Goal: Transaction & Acquisition: Download file/media

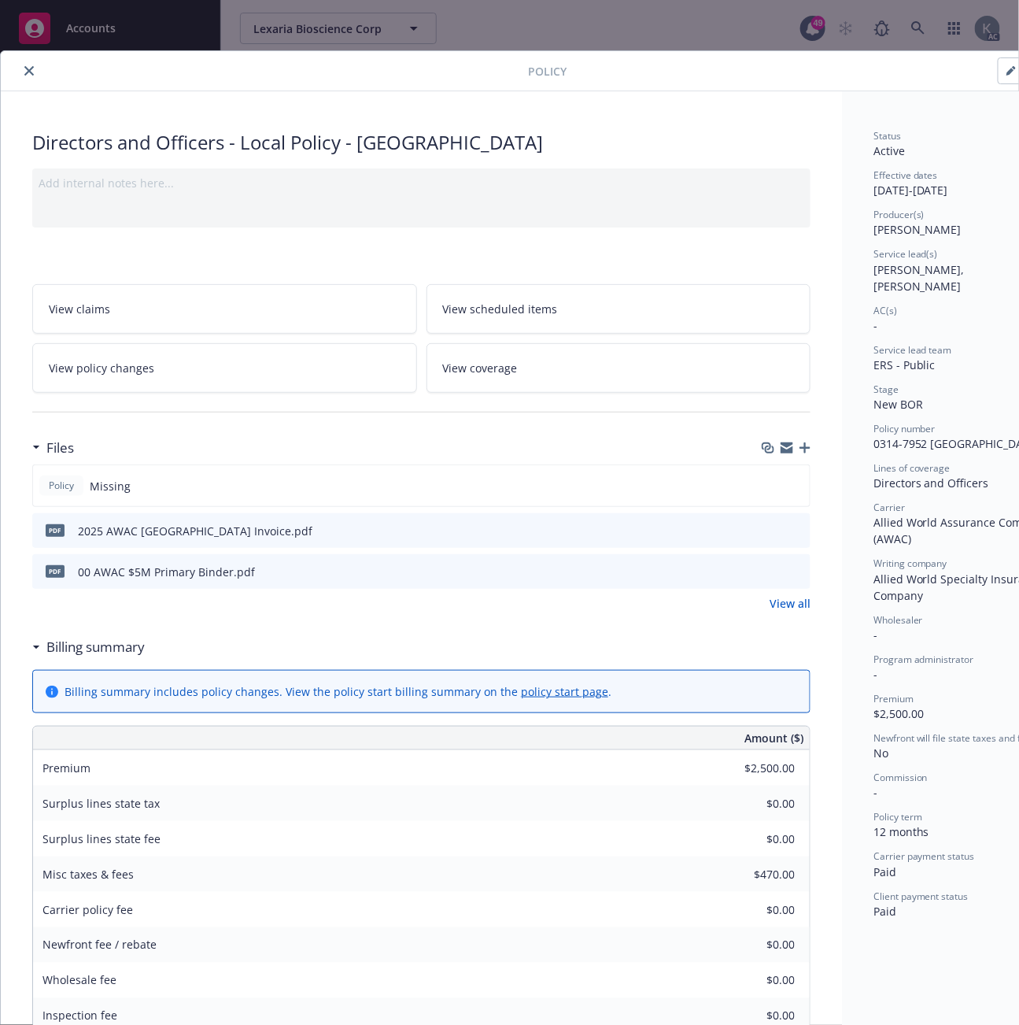
click at [28, 68] on icon "close" at bounding box center [28, 70] width 9 height 9
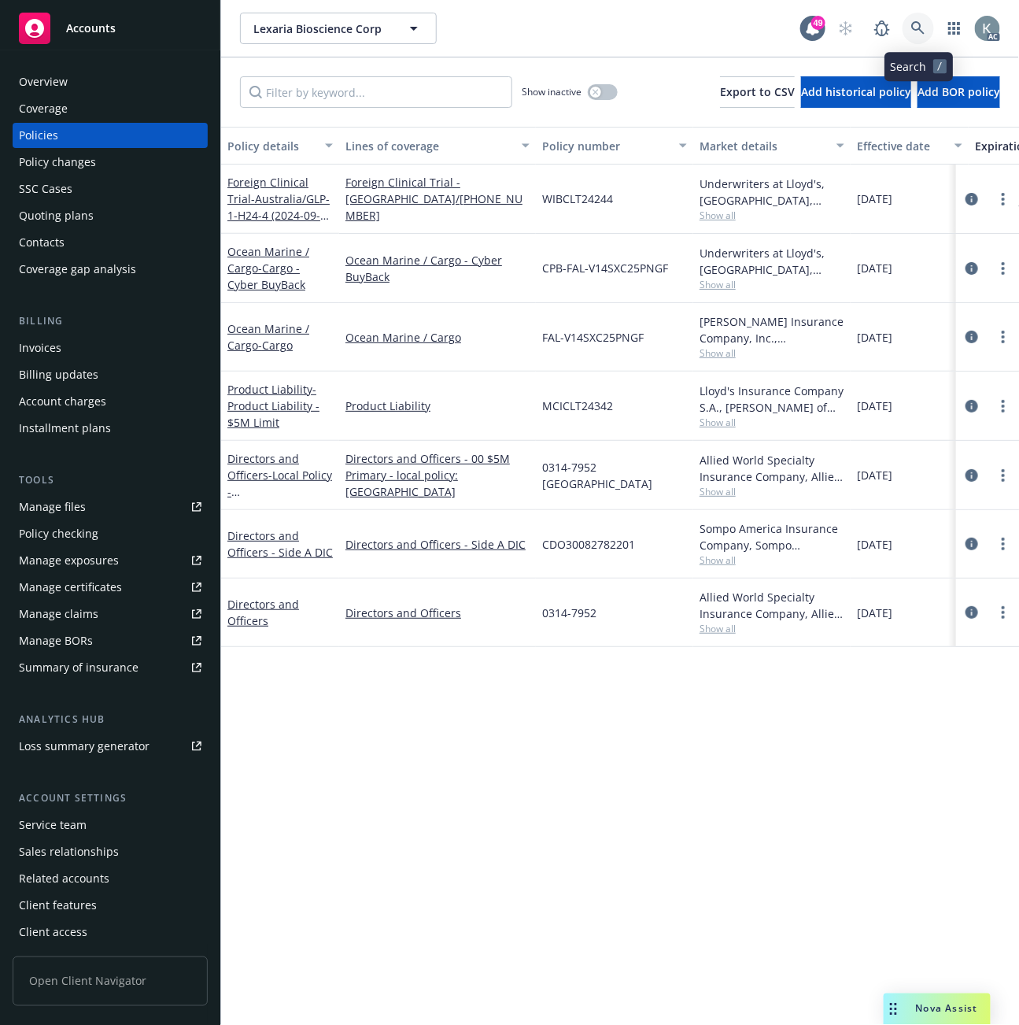
click at [918, 24] on icon at bounding box center [919, 28] width 14 height 14
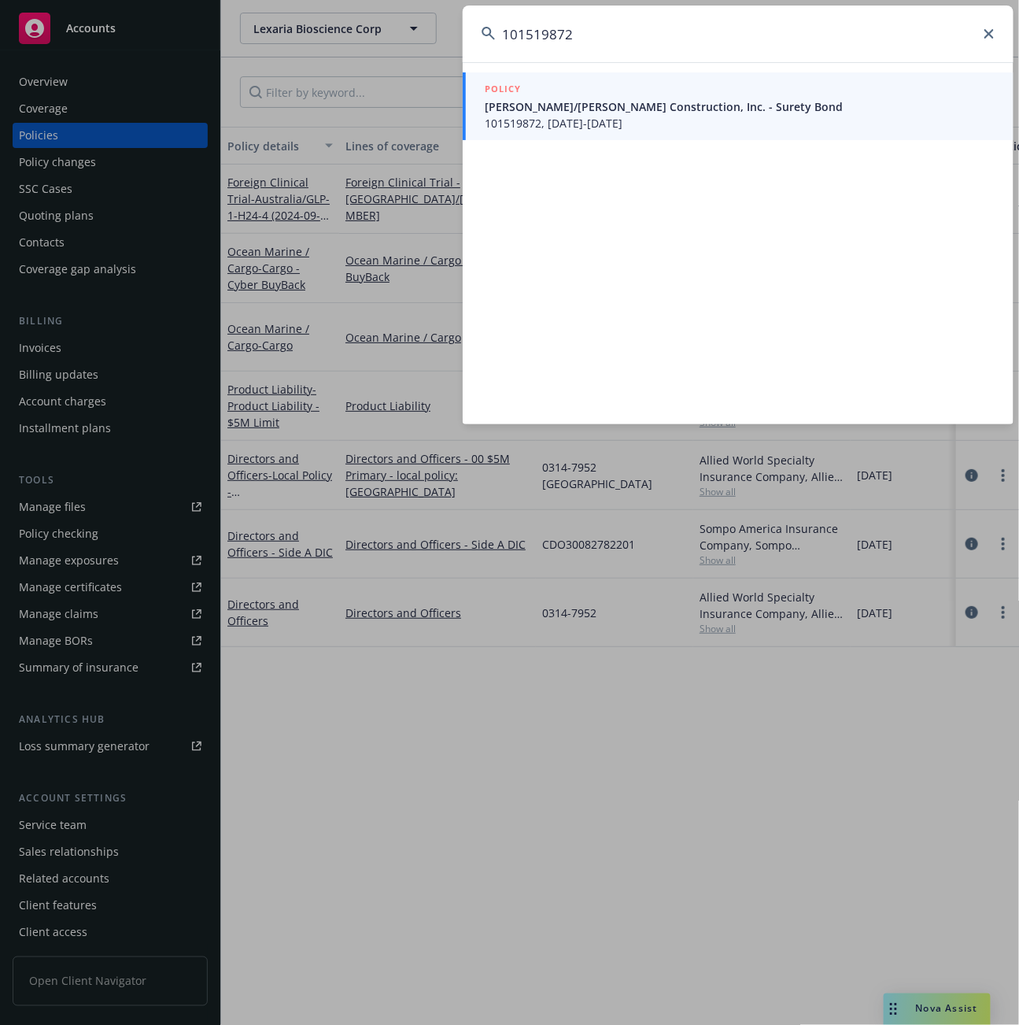
type input "101519872"
click at [504, 113] on span "Elliott/Drinkward Construction, Inc. - Surety Bond" at bounding box center [740, 106] width 510 height 17
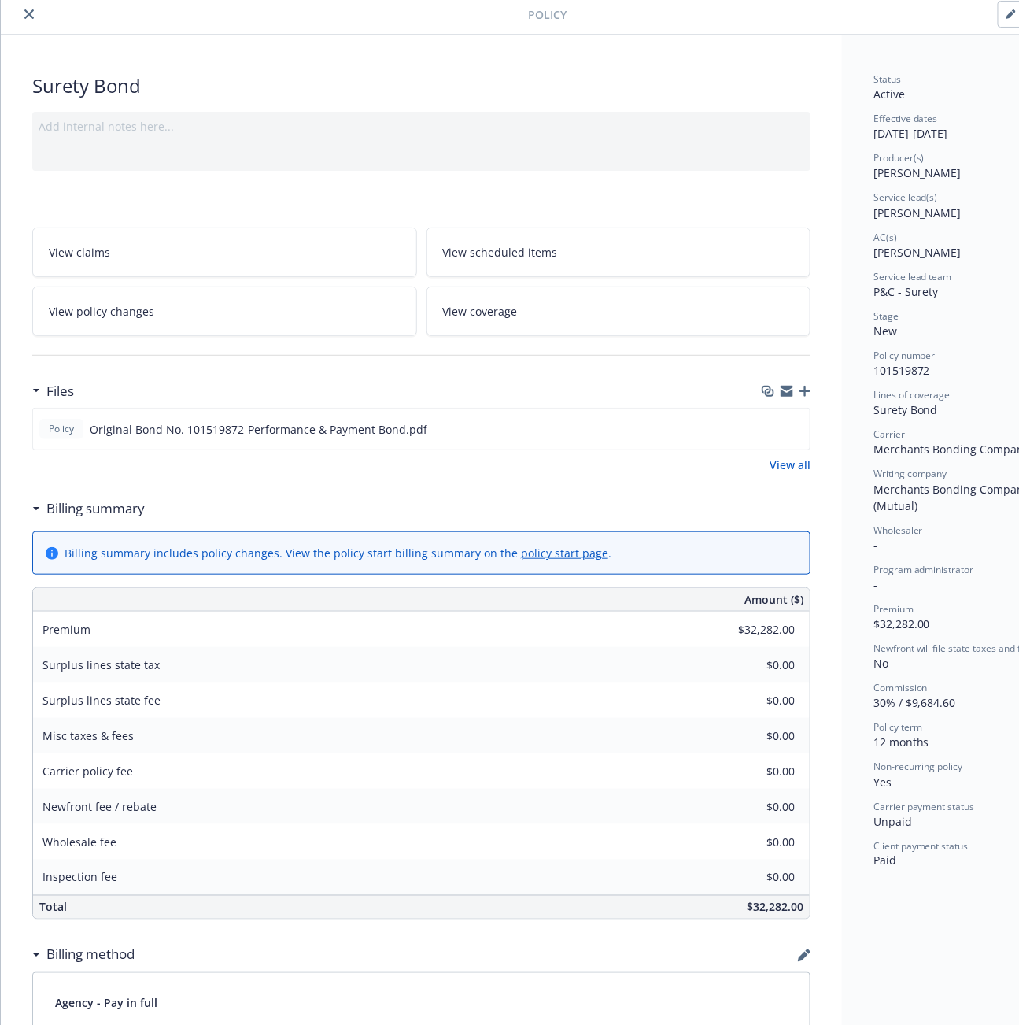
scroll to position [87, 0]
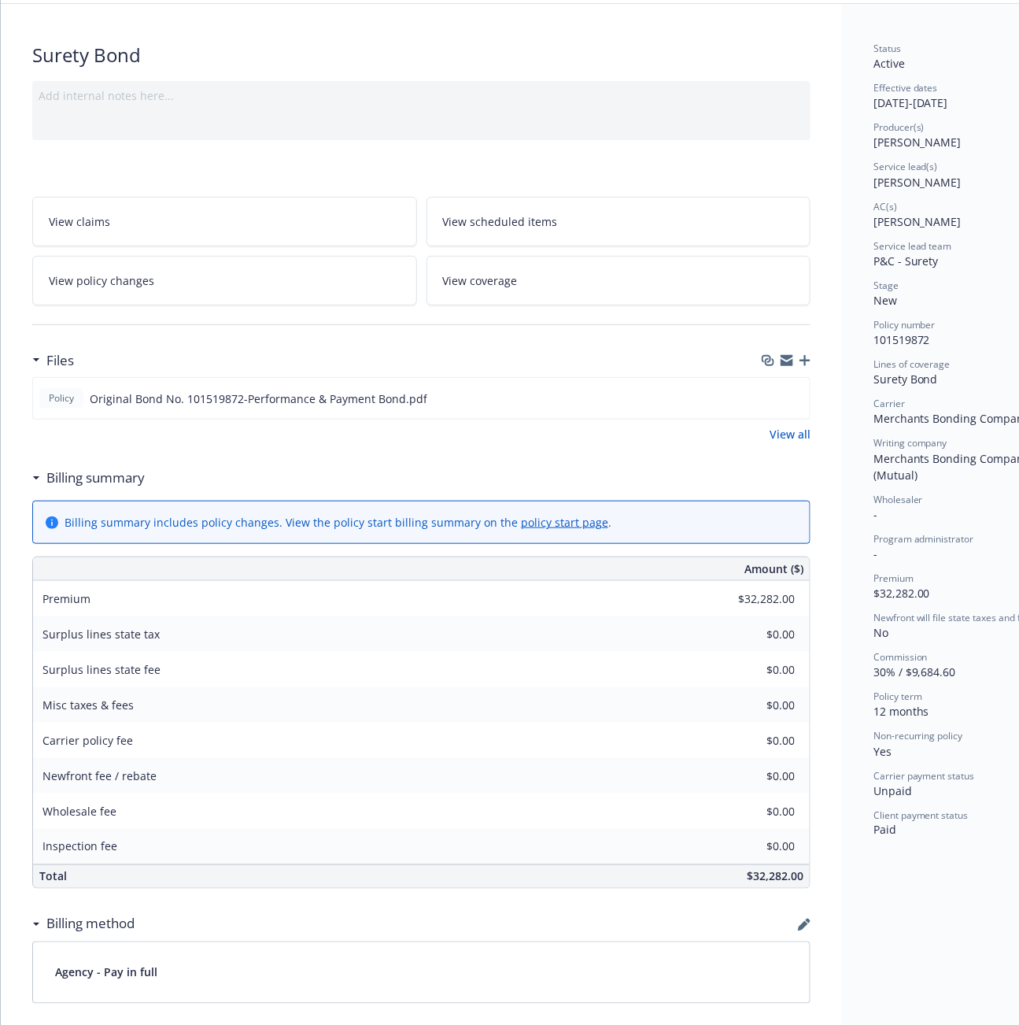
click at [627, 175] on div "Surety Bond Add internal notes here... View claims View scheduled items View po…" at bounding box center [422, 834] width 842 height 1661
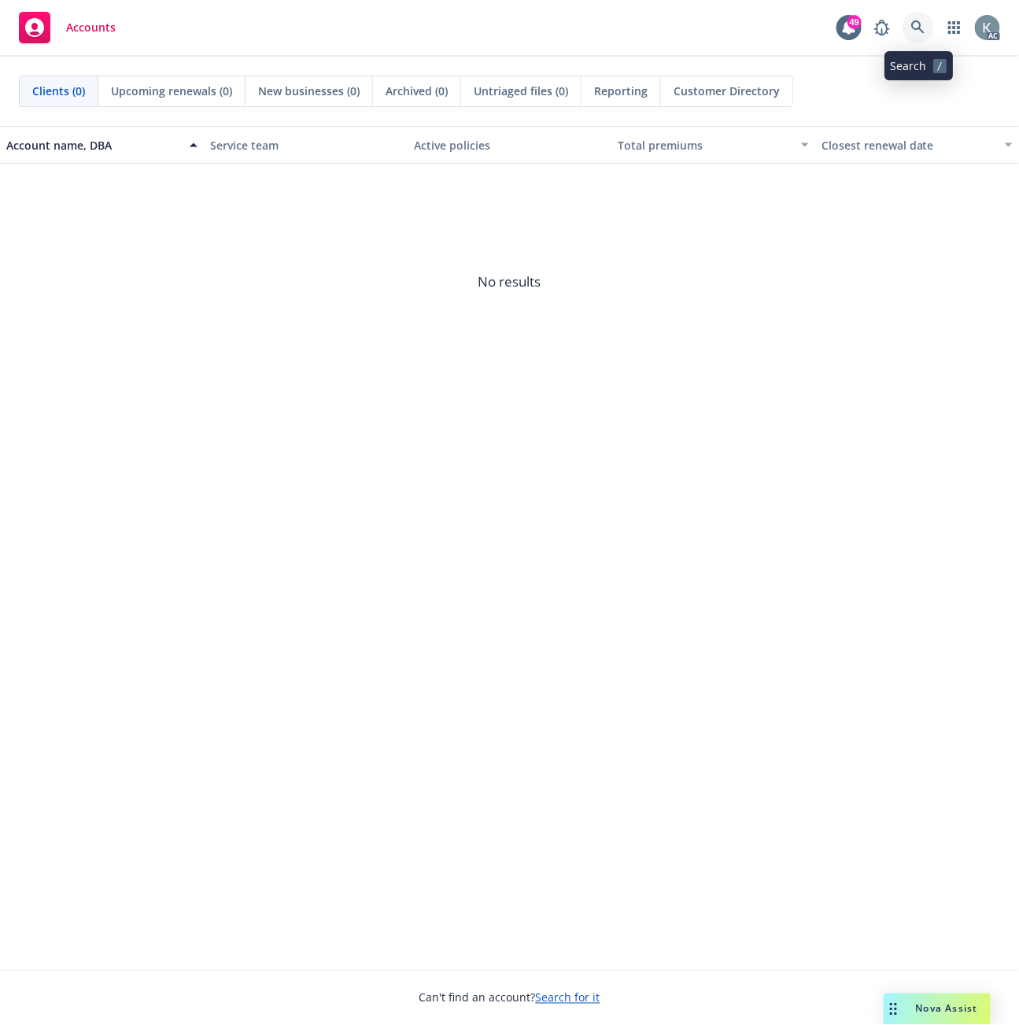
click at [916, 28] on icon at bounding box center [919, 27] width 14 height 14
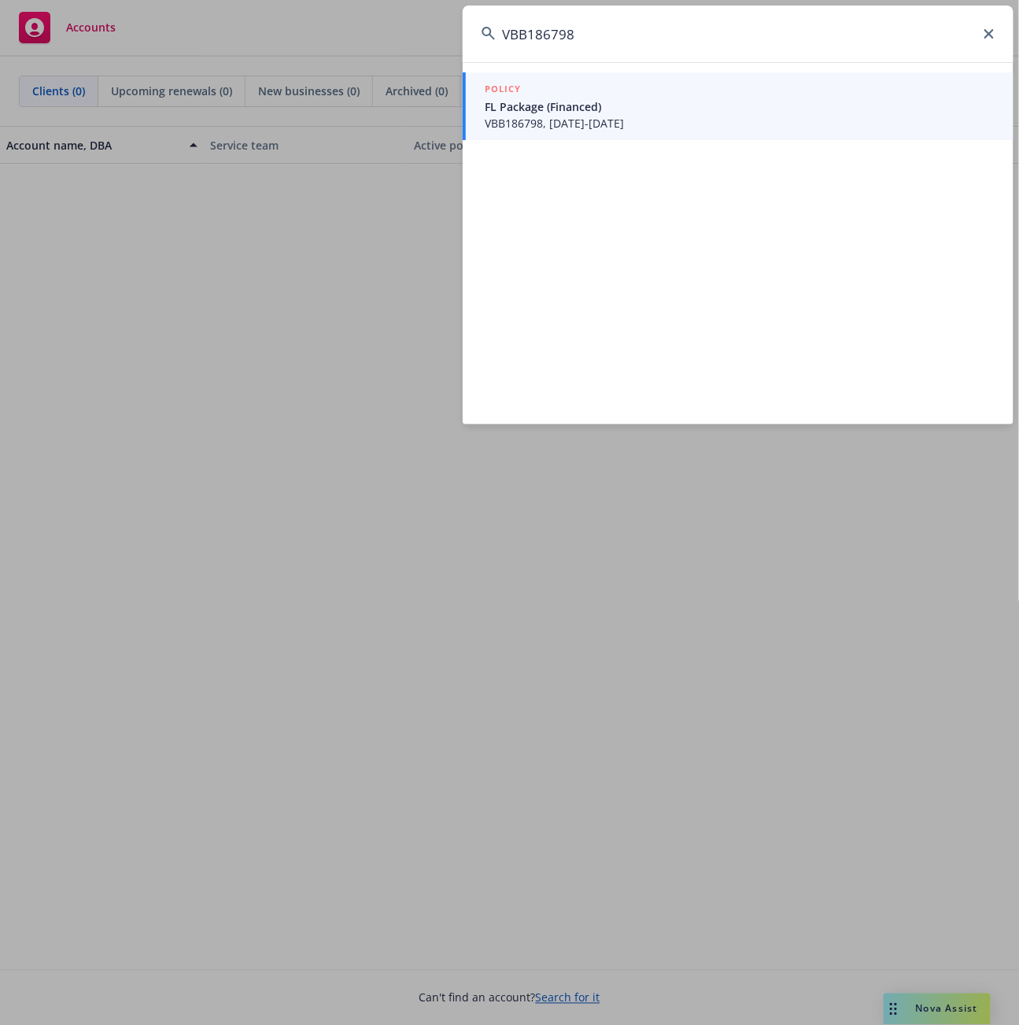
type input "VBB186798"
click at [512, 110] on span "FL Package (Financed)" at bounding box center [740, 106] width 510 height 17
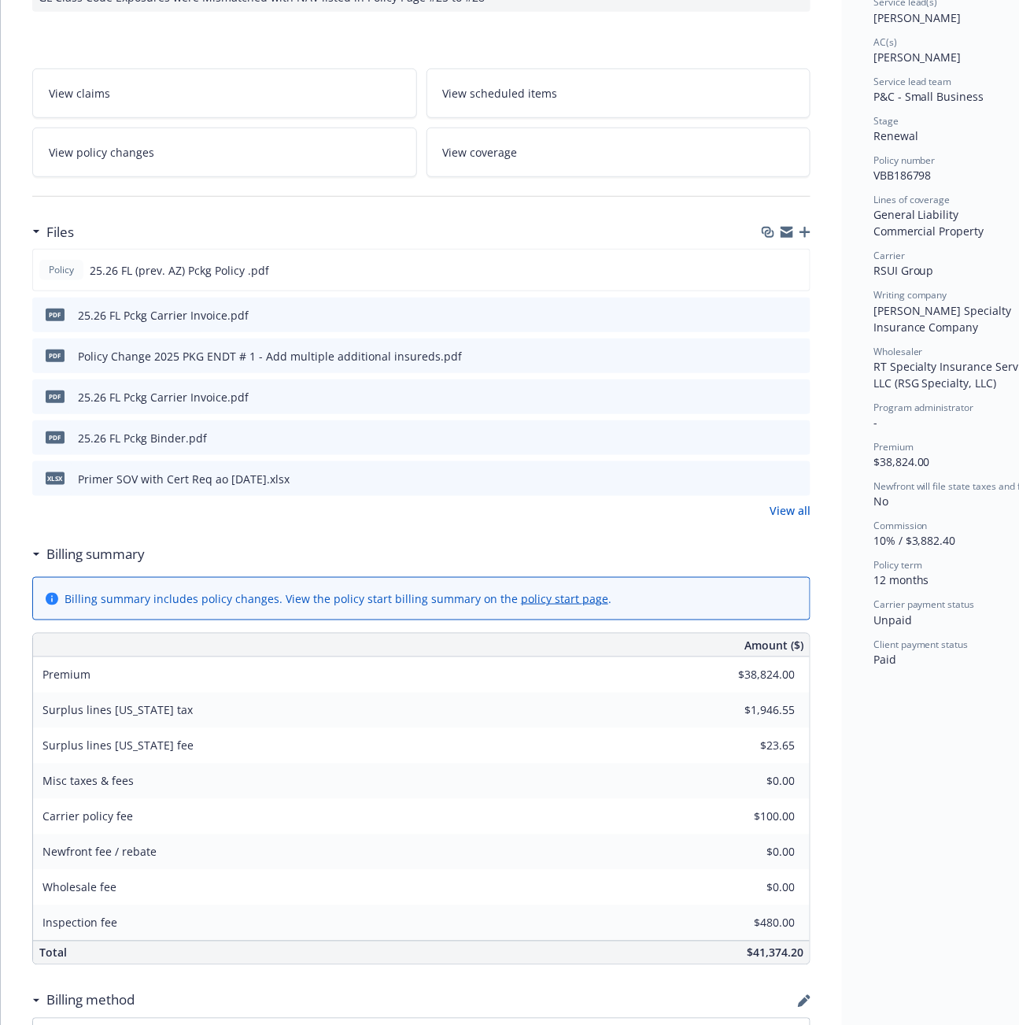
scroll to position [262, 0]
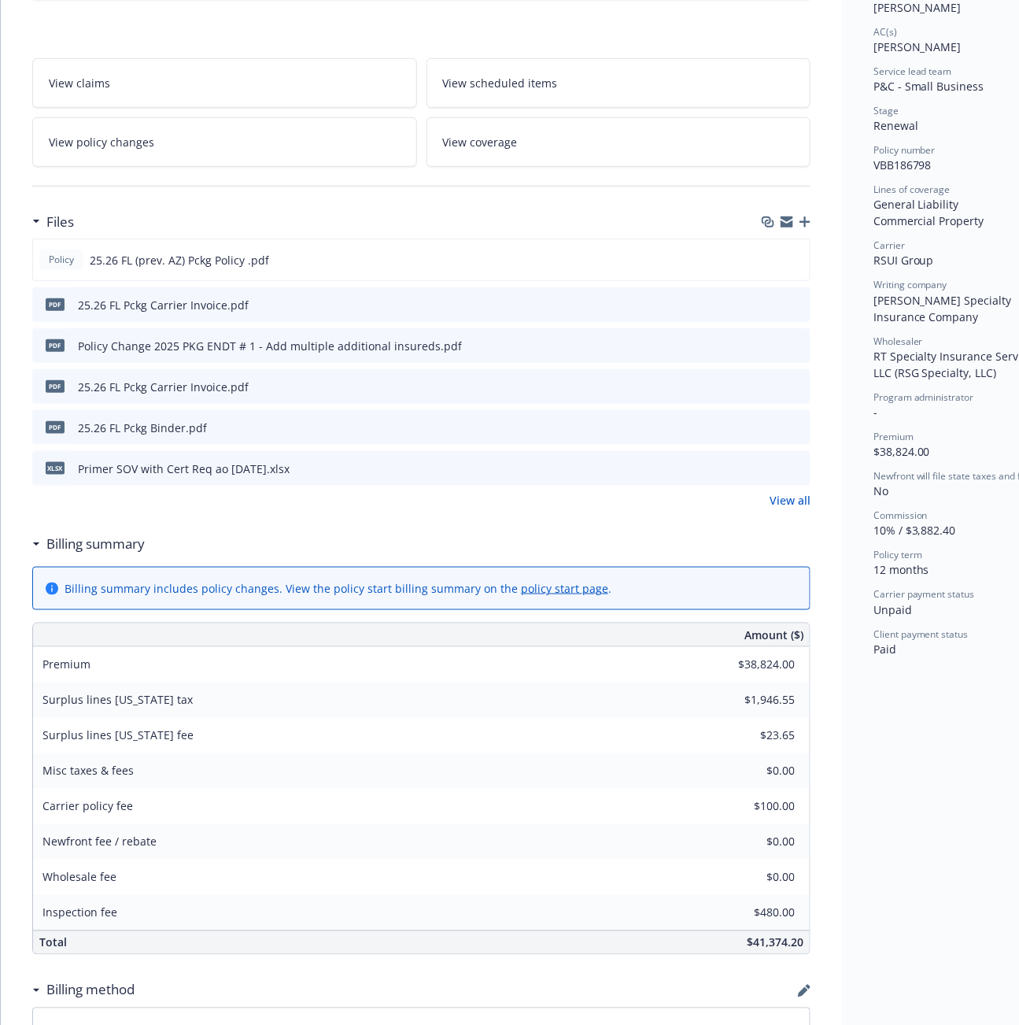
click at [891, 805] on div "Status Active Effective dates [DATE] - [DATE] Producer(s) [PERSON_NAME] Service…" at bounding box center [961, 891] width 239 height 2124
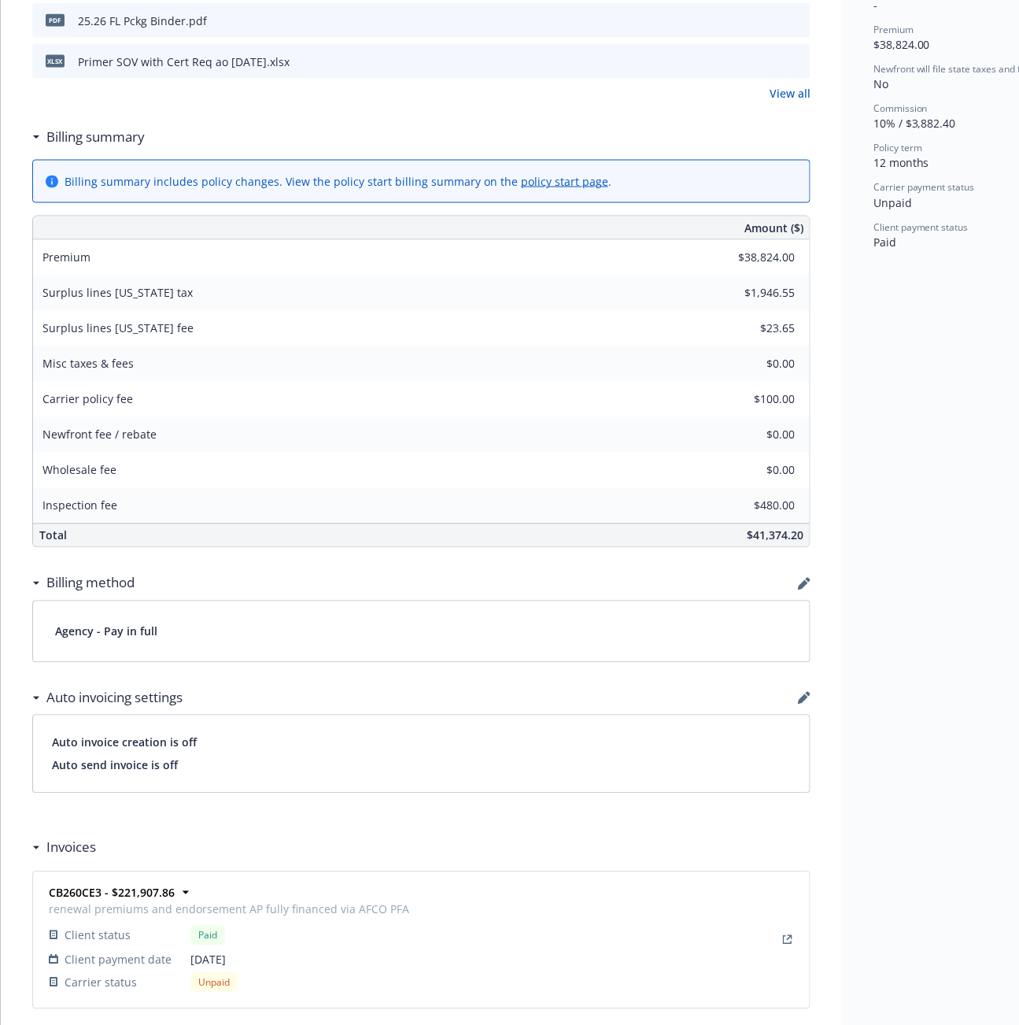
scroll to position [699, 0]
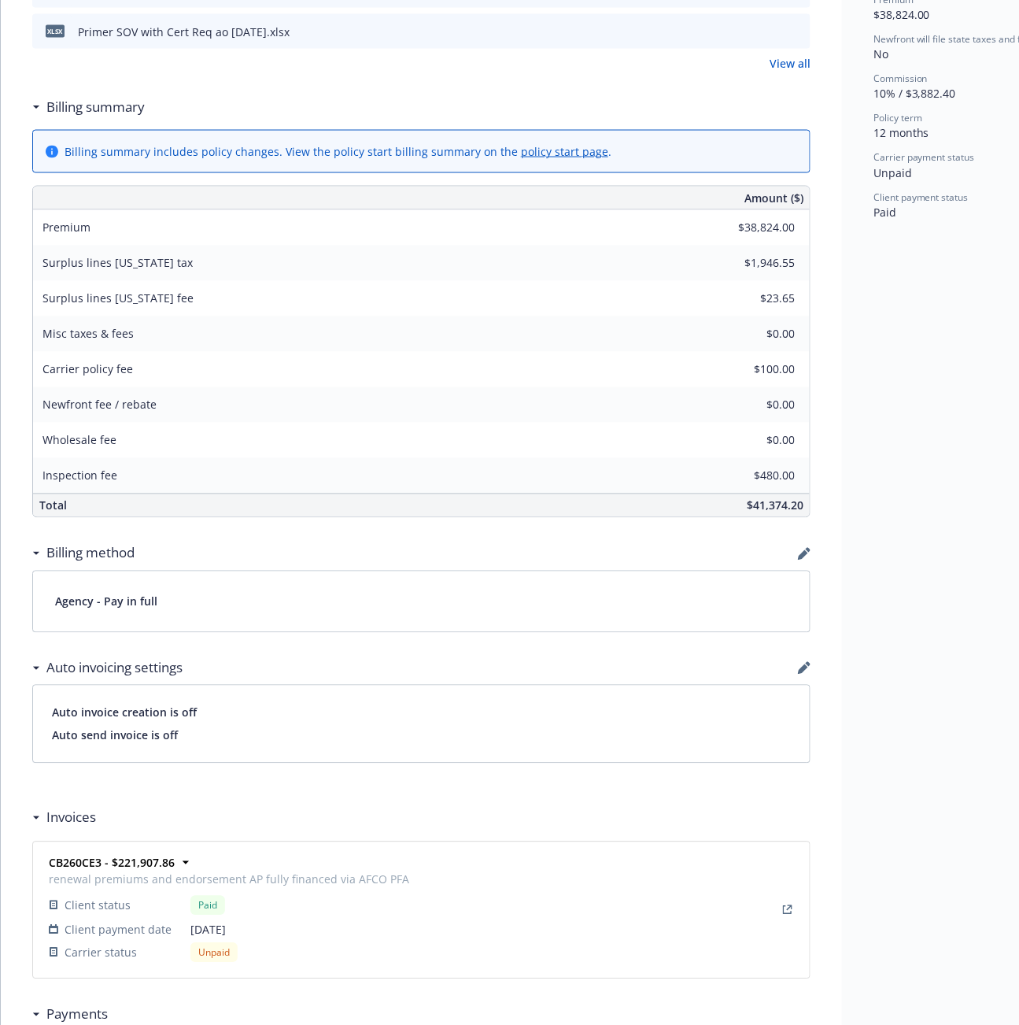
click at [360, 420] on div "Newfront fee / rebate $0.00" at bounding box center [421, 404] width 777 height 35
drag, startPoint x: 44, startPoint y: 862, endPoint x: 99, endPoint y: 866, distance: 55.2
click at [99, 866] on div "CB260CE3 - $221,907.86 renewal premiums and endorsement AP fully financed via A…" at bounding box center [228, 910] width 370 height 117
copy strong "CB260CE3"
click at [343, 405] on div "Newfront fee / rebate $0.00" at bounding box center [421, 404] width 777 height 35
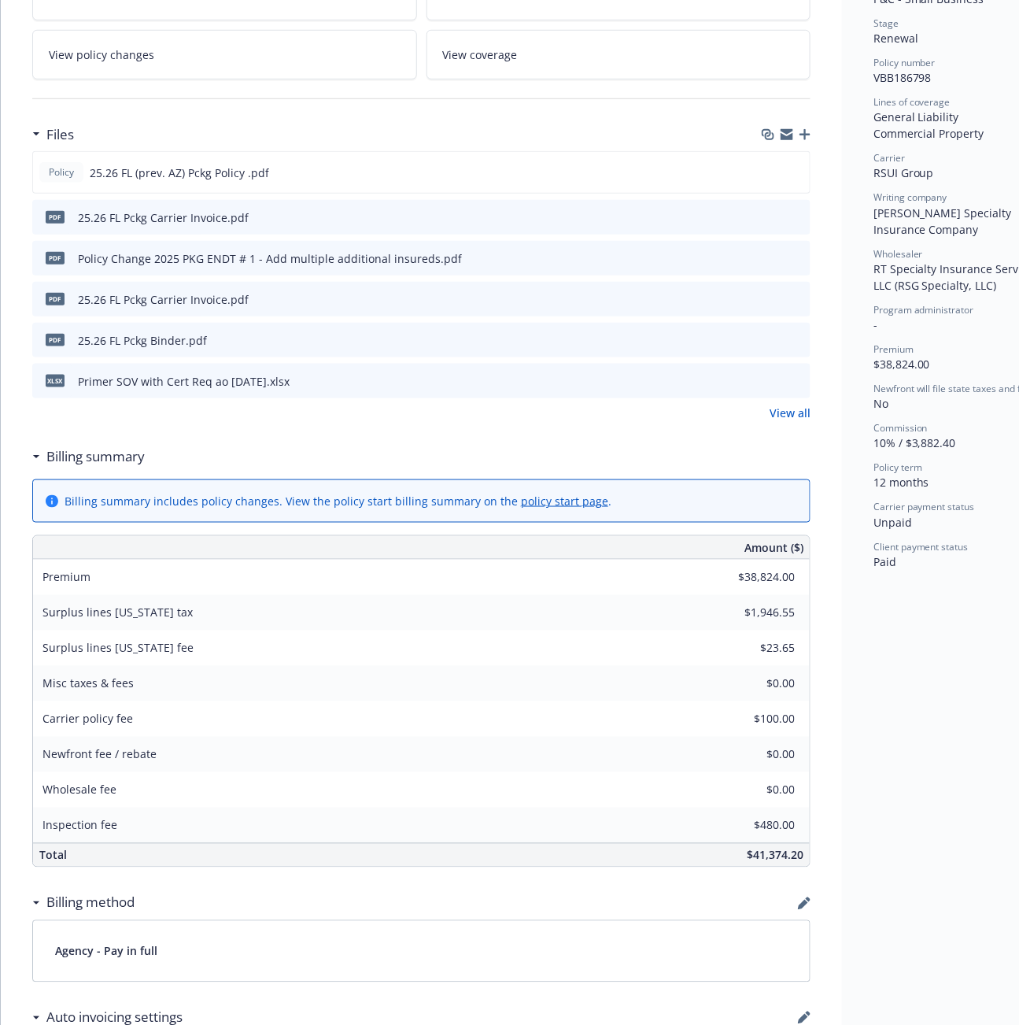
scroll to position [0, 0]
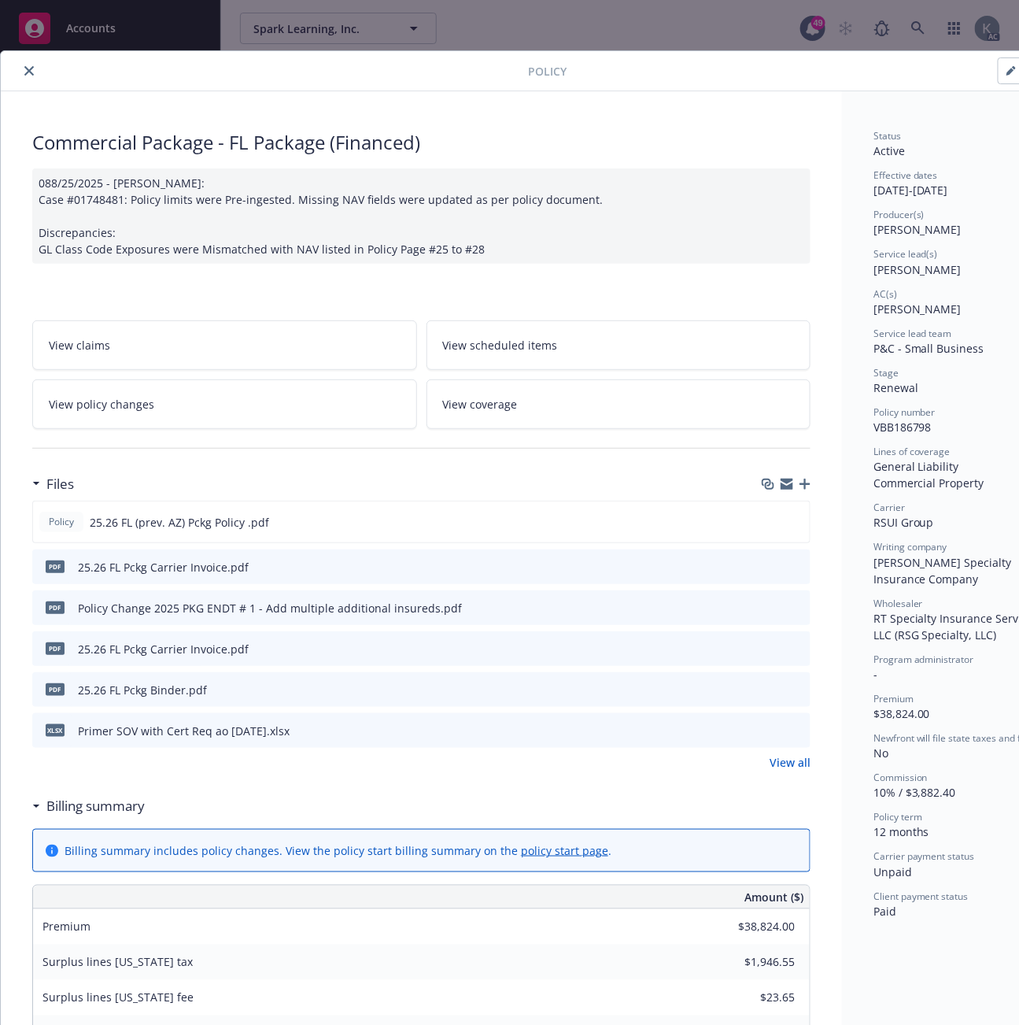
click at [28, 67] on icon "close" at bounding box center [28, 70] width 9 height 9
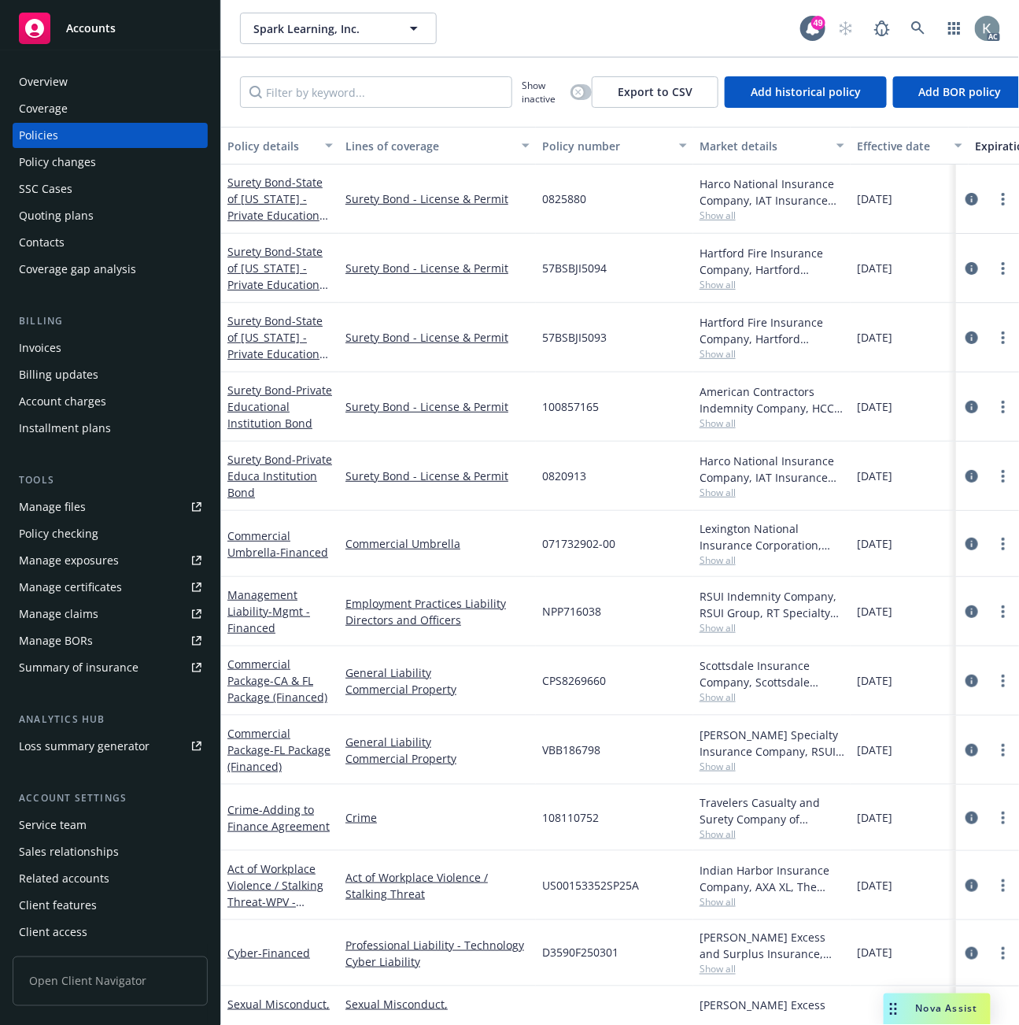
click at [39, 342] on div "Invoices" at bounding box center [40, 347] width 43 height 25
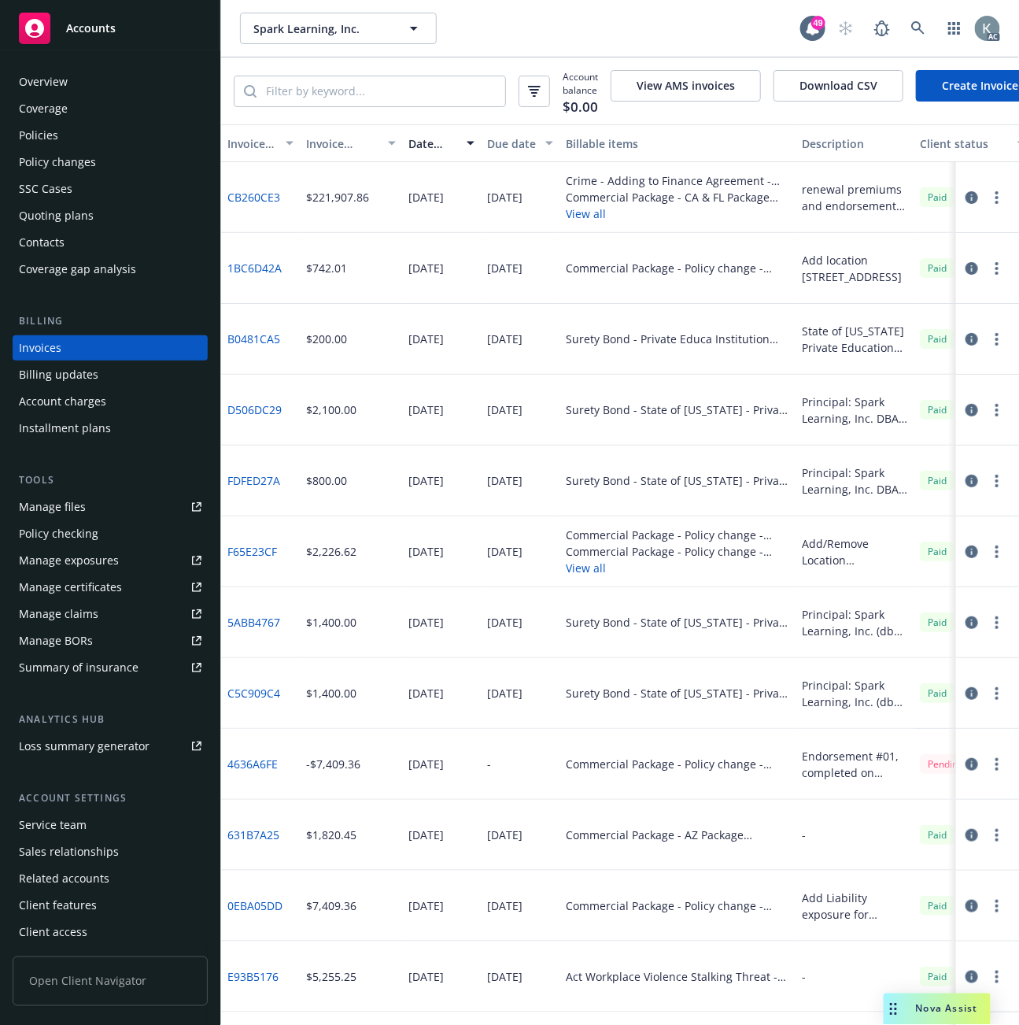
click at [334, 254] on div "$742.01" at bounding box center [351, 268] width 102 height 71
click at [46, 136] on div "Policies" at bounding box center [38, 135] width 39 height 25
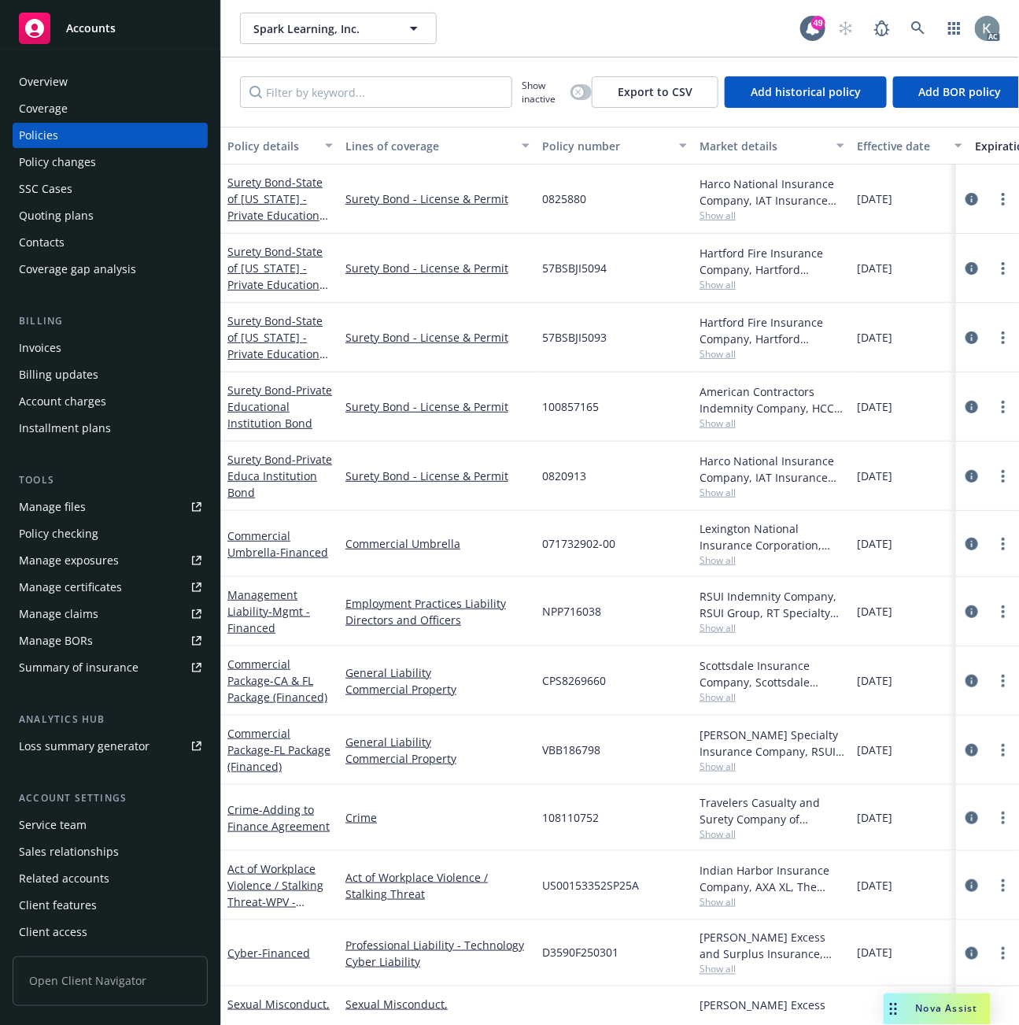
click at [549, 142] on div "Policy number" at bounding box center [606, 146] width 128 height 17
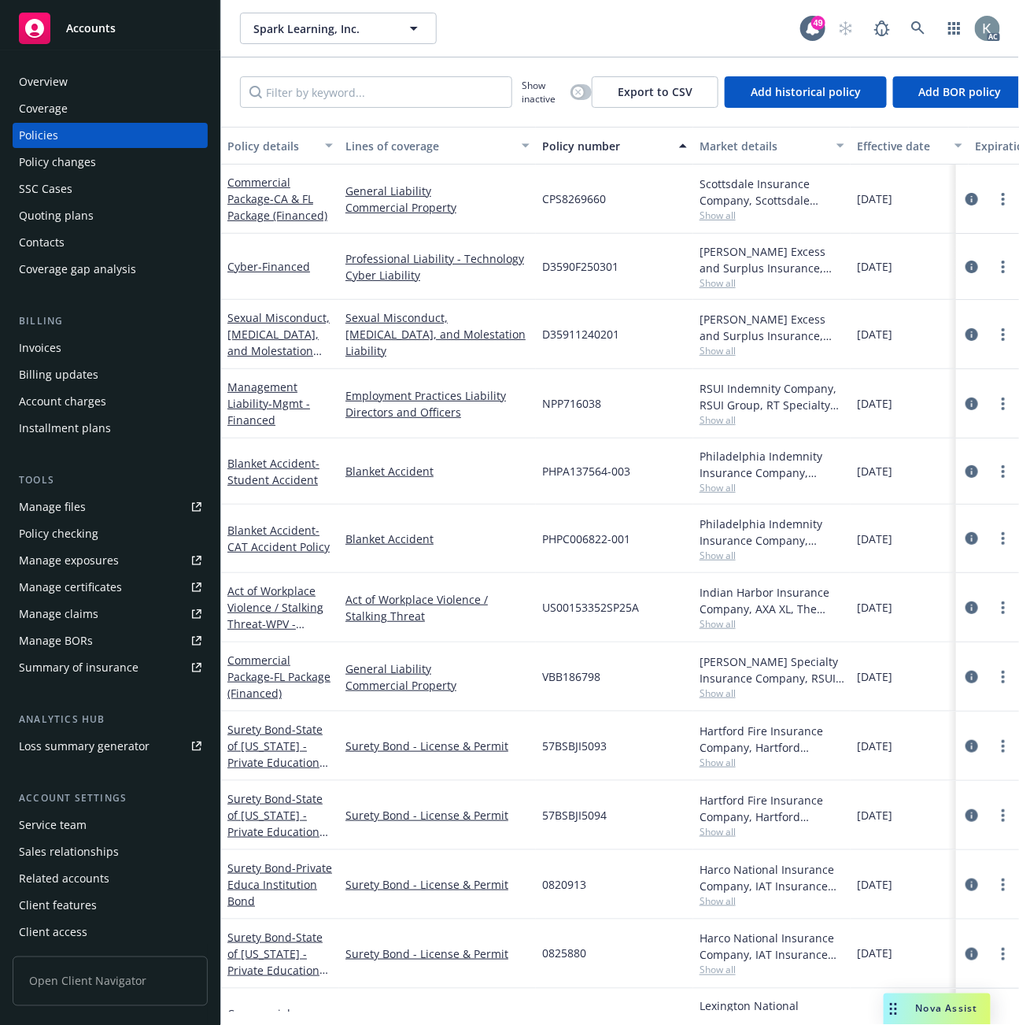
click at [554, 150] on div "Policy number" at bounding box center [606, 146] width 128 height 17
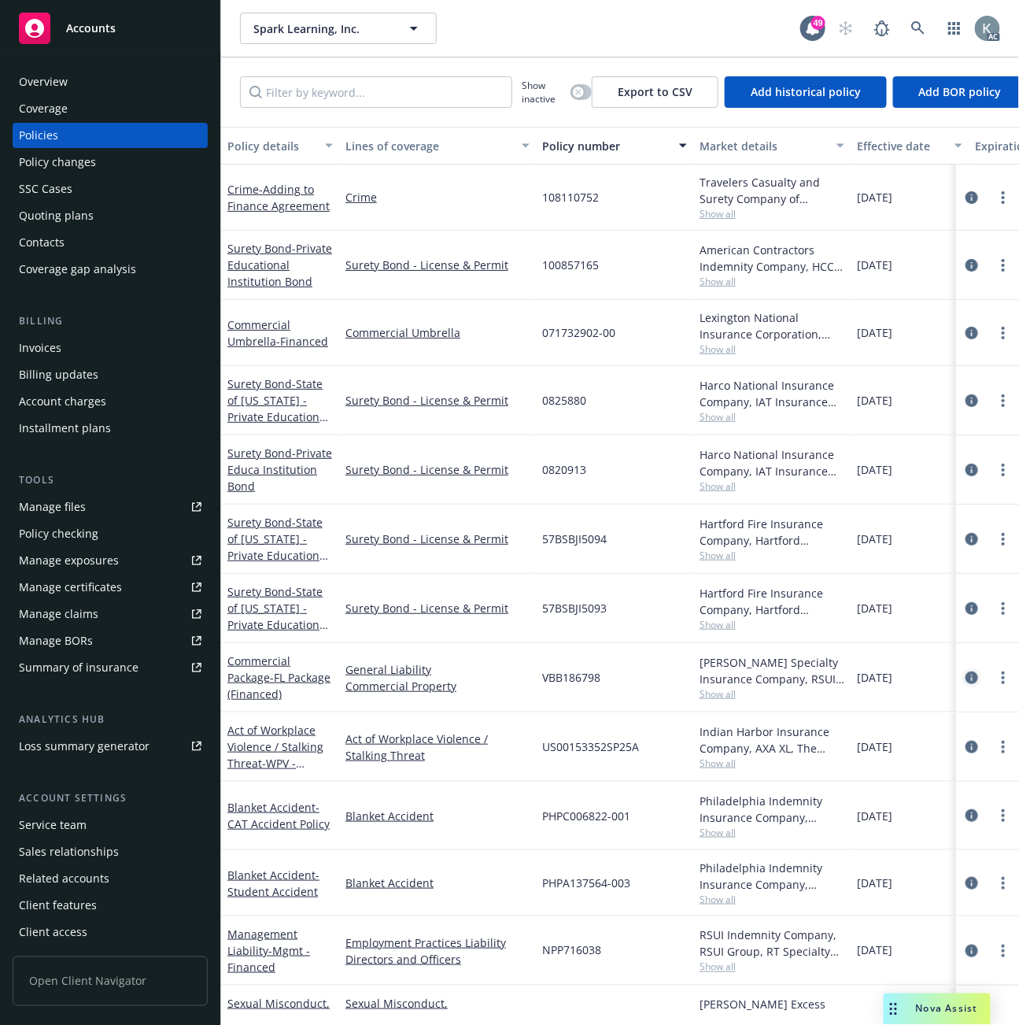
click at [966, 677] on icon "circleInformation" at bounding box center [972, 678] width 13 height 13
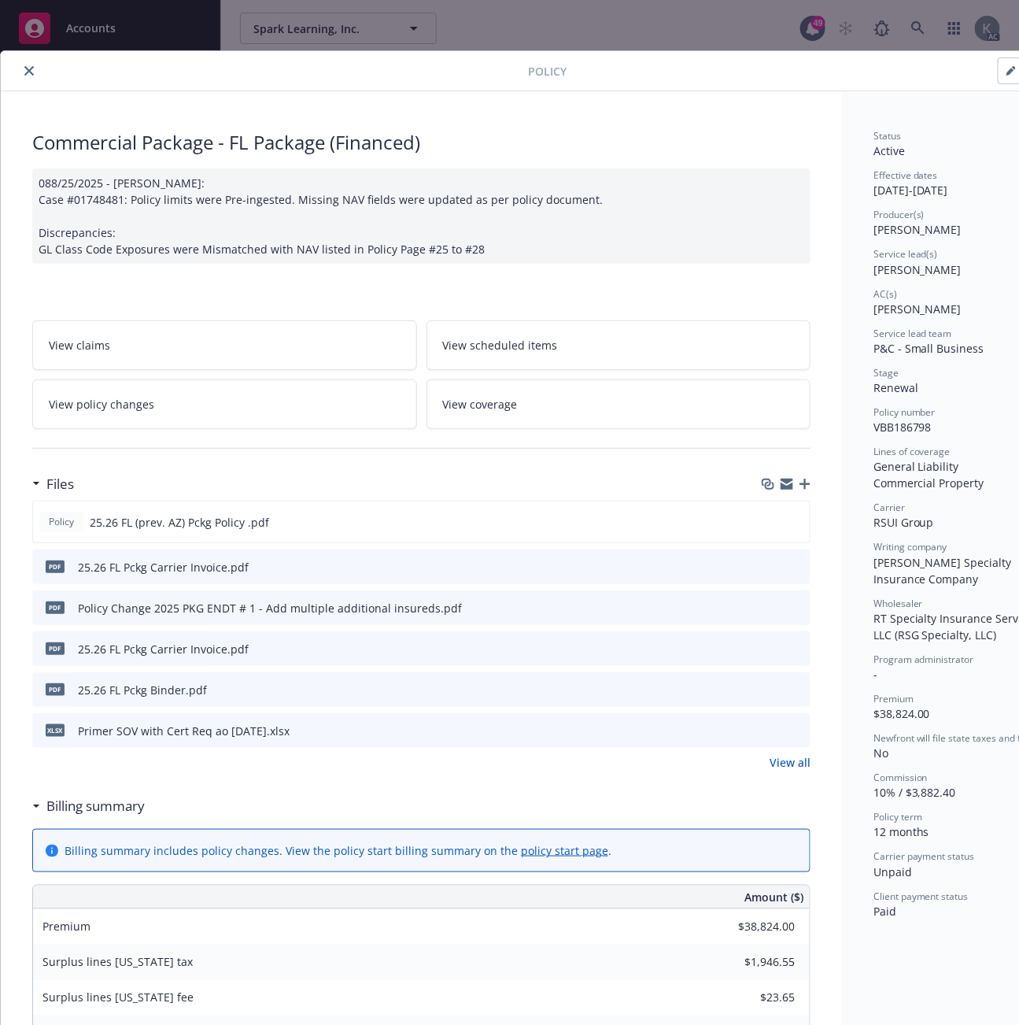
scroll to position [47, 0]
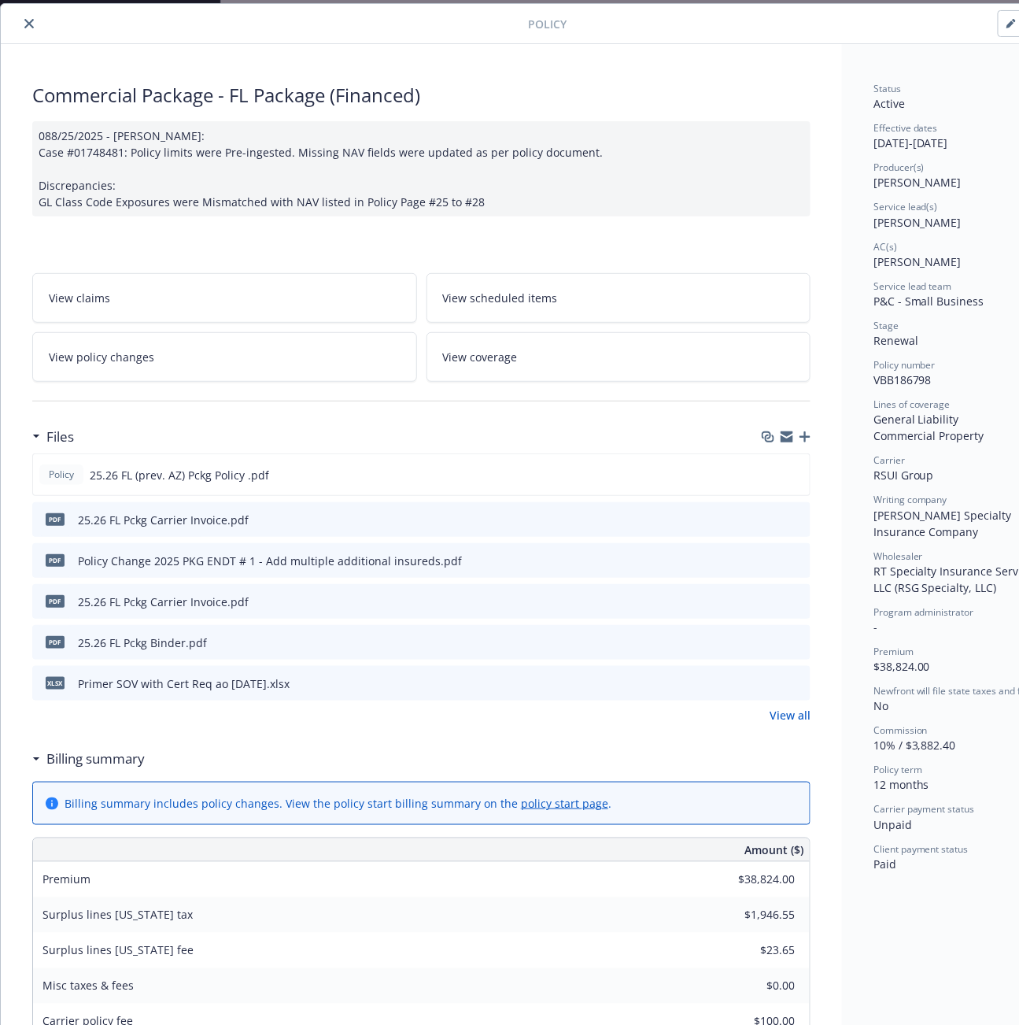
click at [771, 516] on icon "download file" at bounding box center [770, 518] width 13 height 13
click at [22, 19] on button "close" at bounding box center [29, 23] width 19 height 19
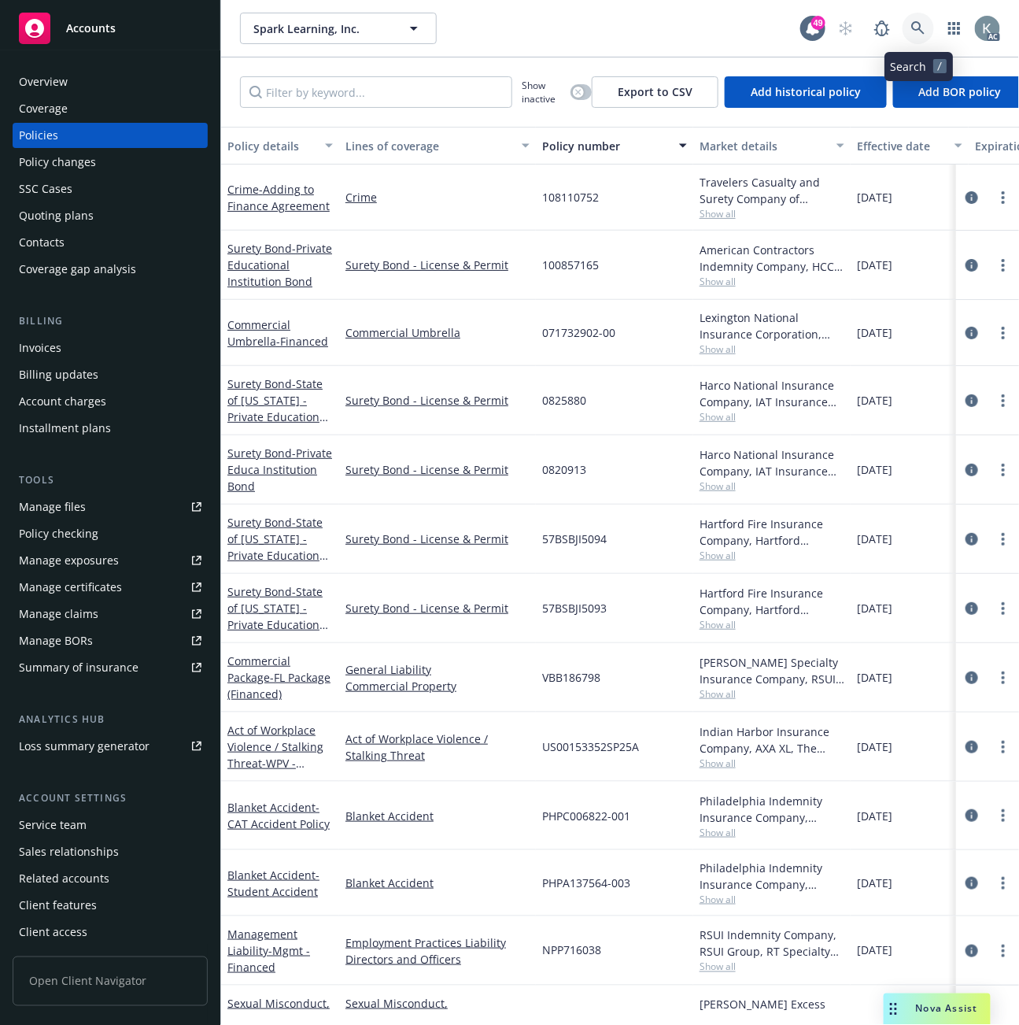
click at [910, 24] on link at bounding box center [918, 28] width 31 height 31
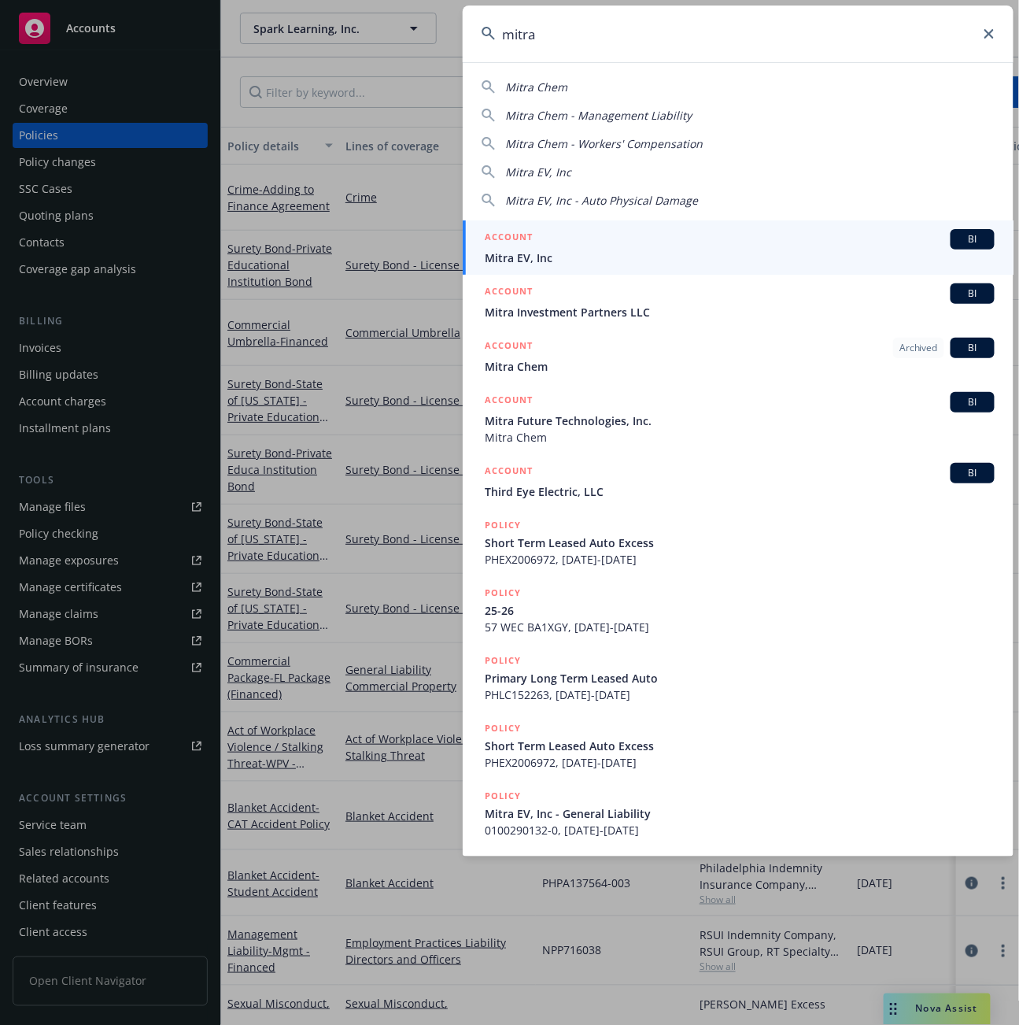
click at [560, 43] on input "mitra" at bounding box center [738, 34] width 551 height 57
click at [538, 43] on input "mitra" at bounding box center [738, 34] width 551 height 57
drag, startPoint x: 537, startPoint y: 37, endPoint x: 492, endPoint y: 37, distance: 44.9
click at [492, 37] on div "mitra" at bounding box center [738, 34] width 551 height 57
paste input "[PHONE_NUMBER]"
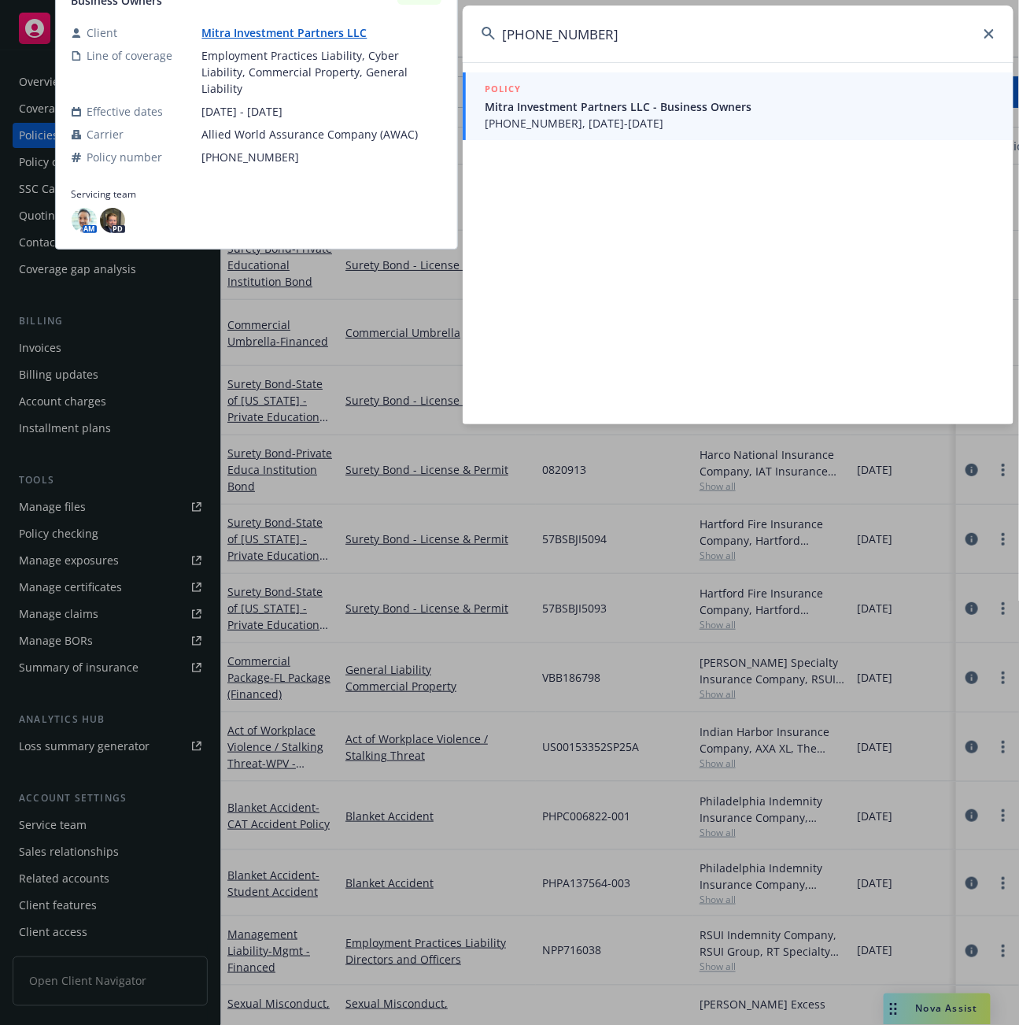
type input "[PHONE_NUMBER]"
click at [506, 115] on span "[PHONE_NUMBER], [DATE]-[DATE]" at bounding box center [740, 123] width 510 height 17
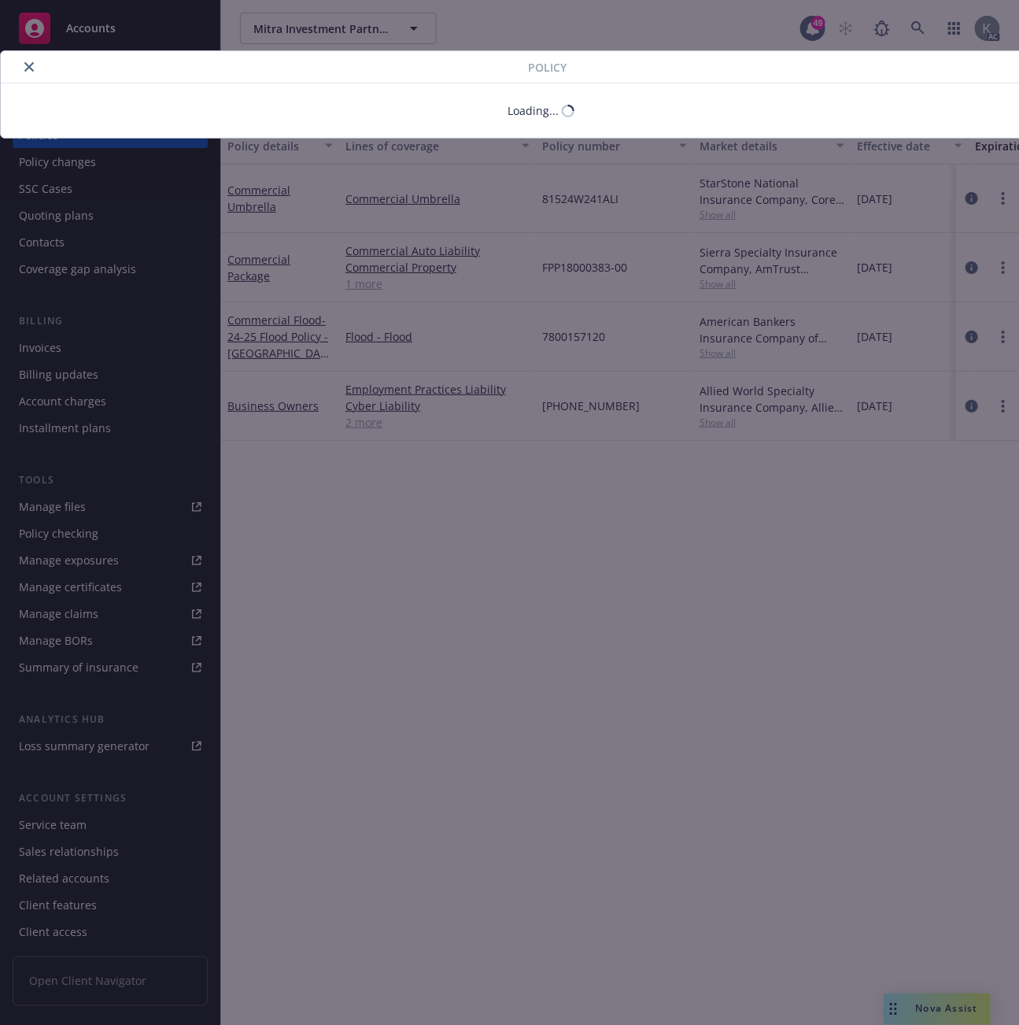
click at [48, 82] on body "Accounts Overview Coverage Policies Policy changes SSC Cases Quoting plans Cont…" at bounding box center [509, 512] width 1019 height 1025
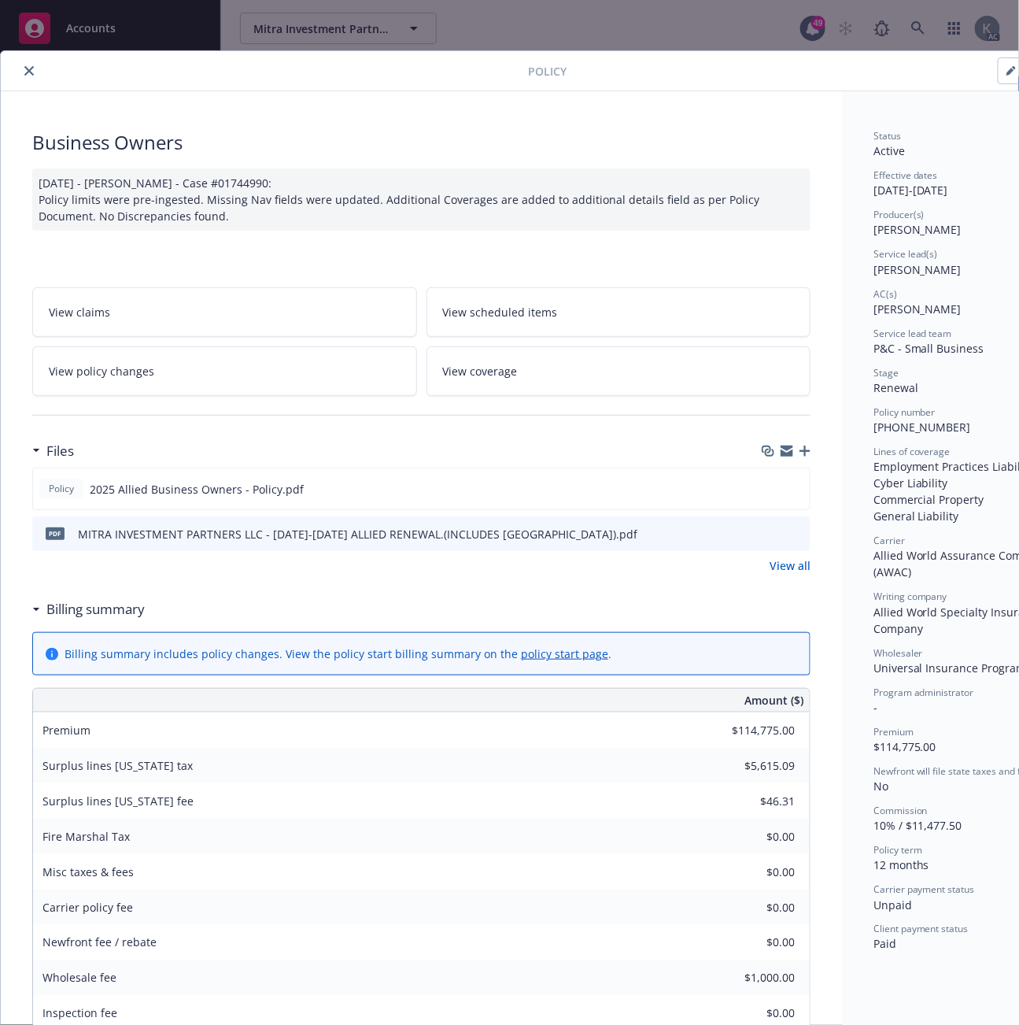
click at [26, 73] on icon "close" at bounding box center [28, 70] width 9 height 9
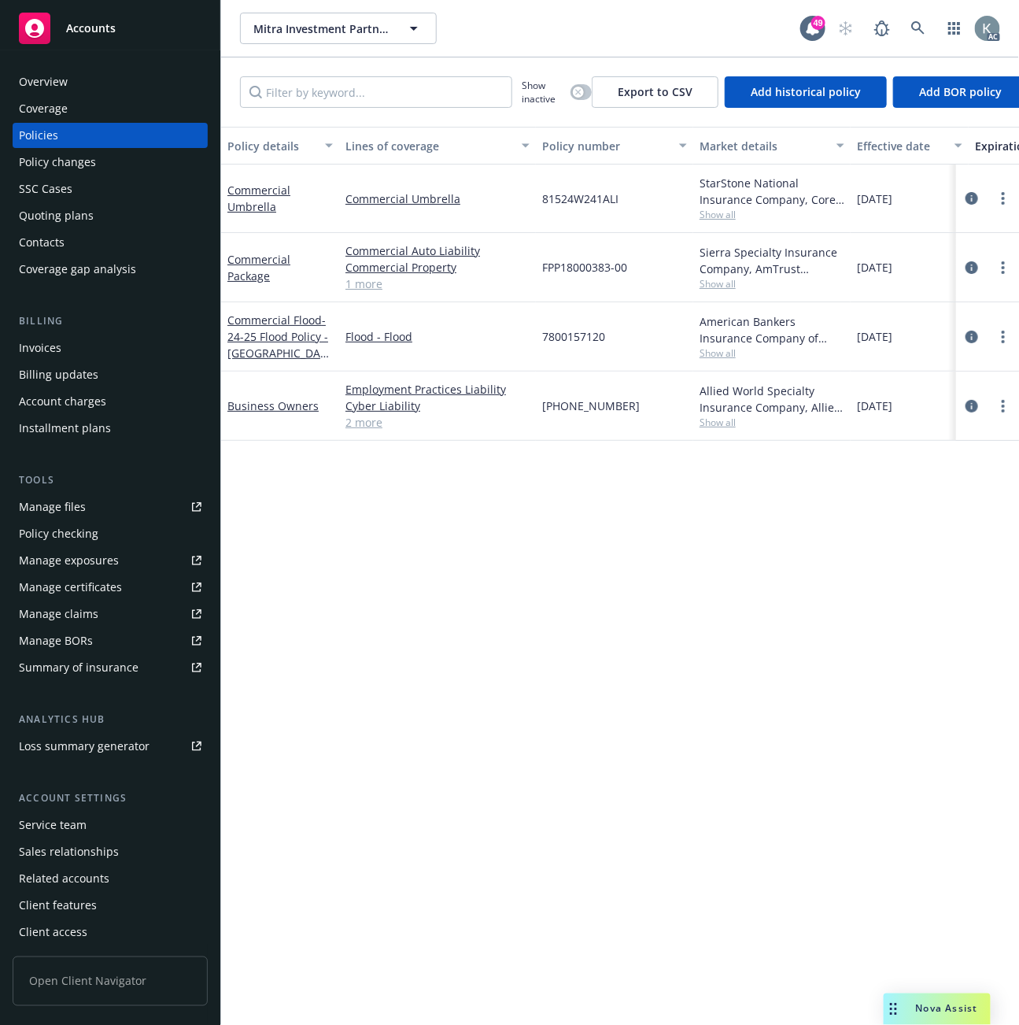
click at [41, 347] on div "Invoices" at bounding box center [40, 347] width 43 height 25
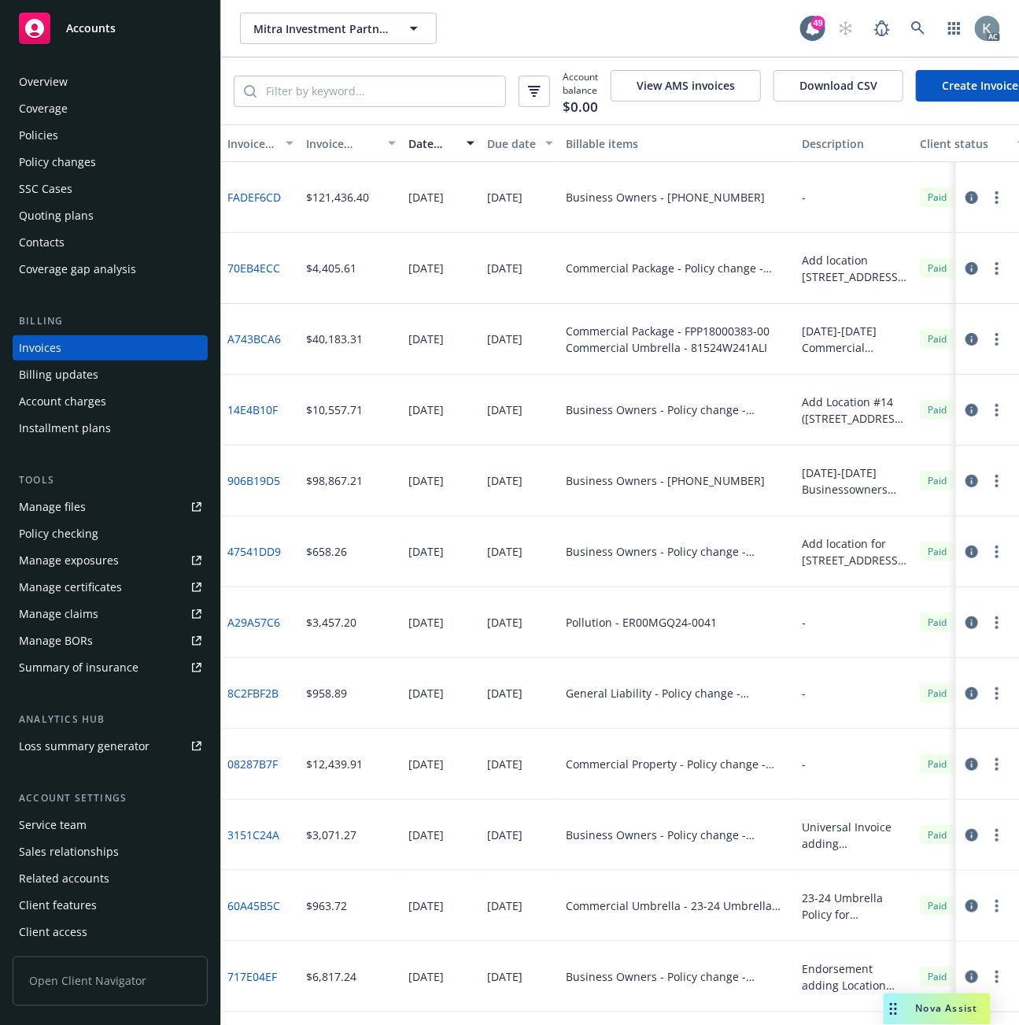
click at [250, 205] on link "FADEF6CD" at bounding box center [255, 197] width 54 height 17
click at [43, 506] on div "Manage files" at bounding box center [52, 506] width 67 height 25
click at [42, 187] on div "SSC Cases" at bounding box center [46, 188] width 54 height 25
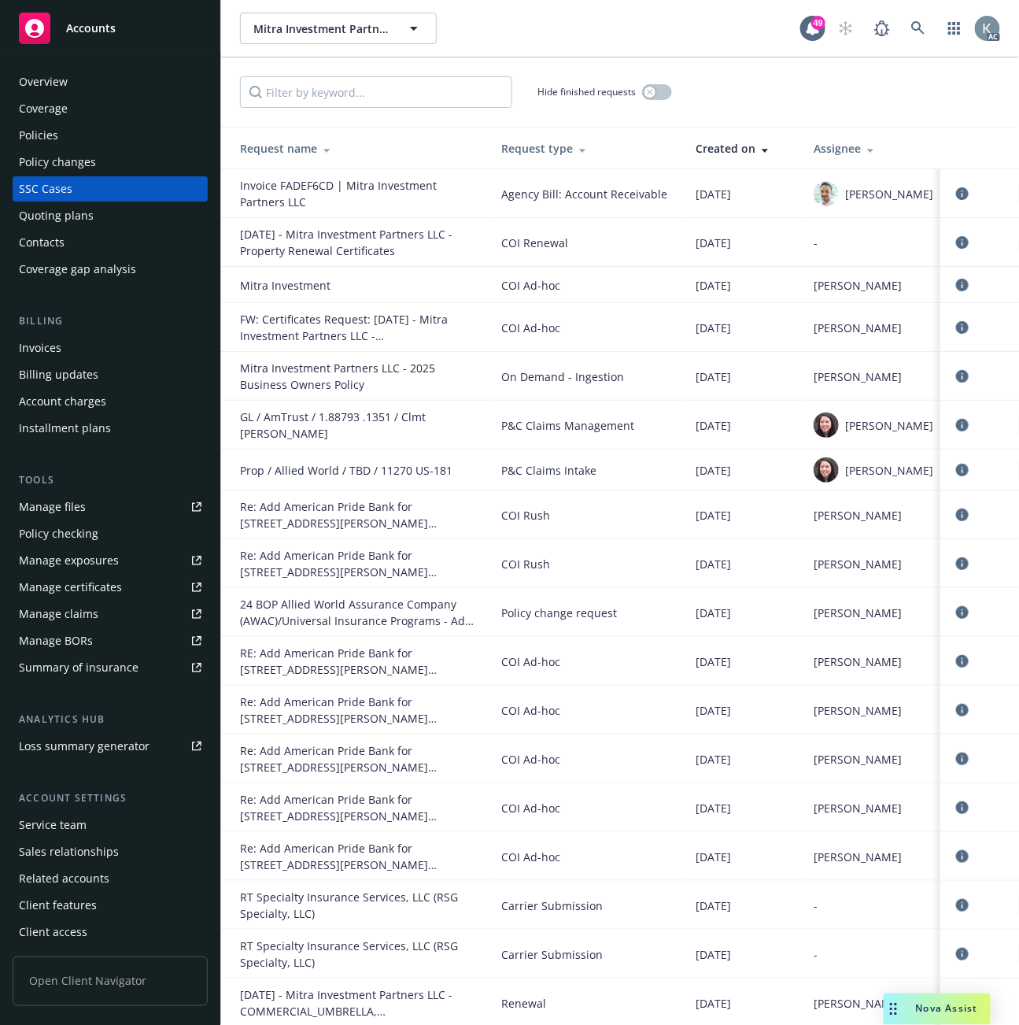
click at [38, 128] on div "Policies" at bounding box center [38, 135] width 39 height 25
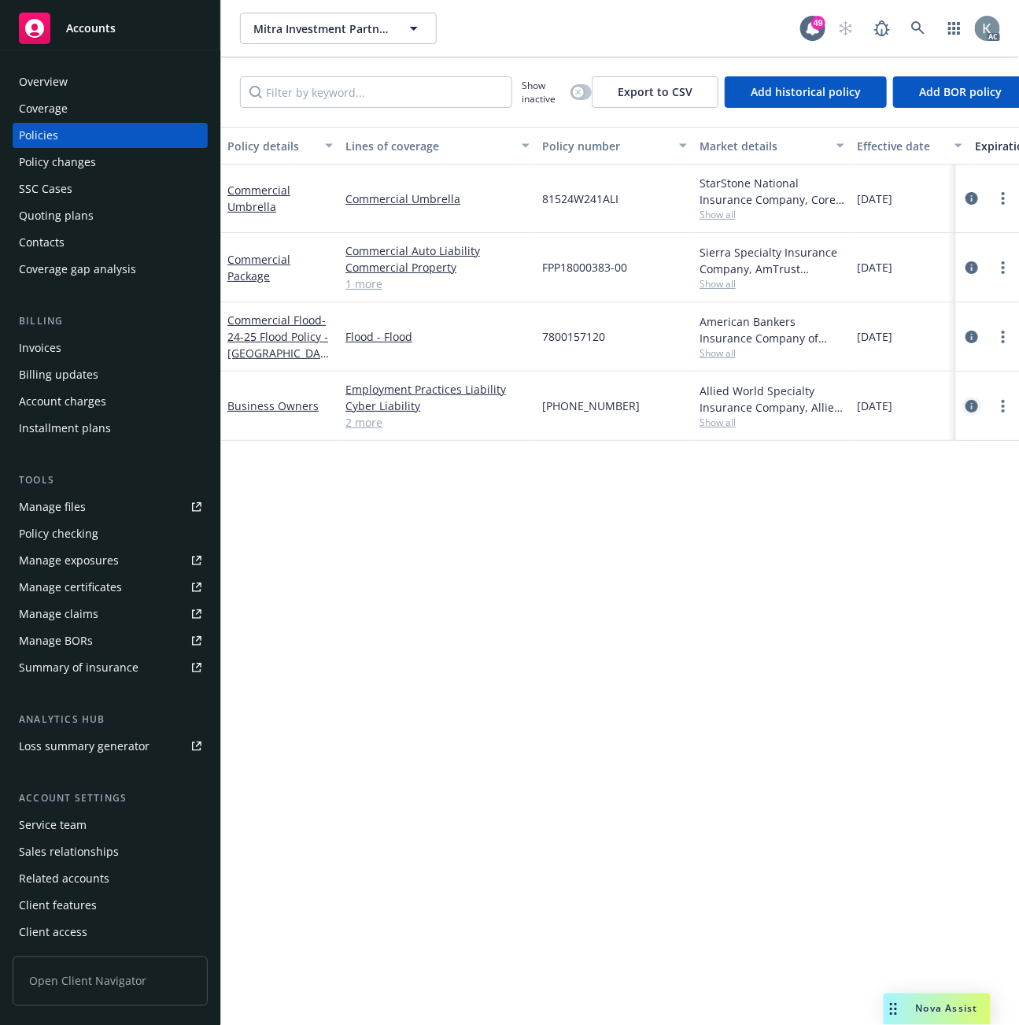
click at [971, 402] on icon "circleInformation" at bounding box center [972, 406] width 13 height 13
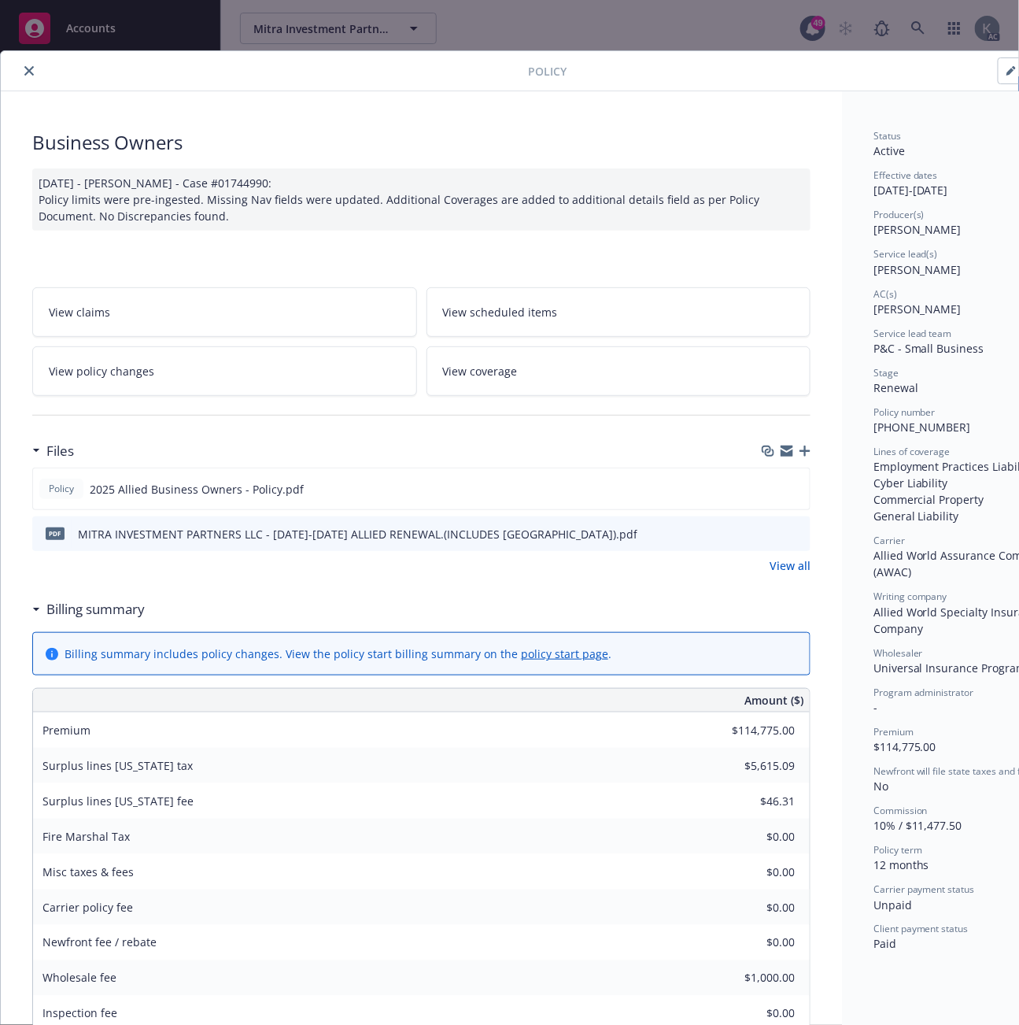
scroll to position [47, 0]
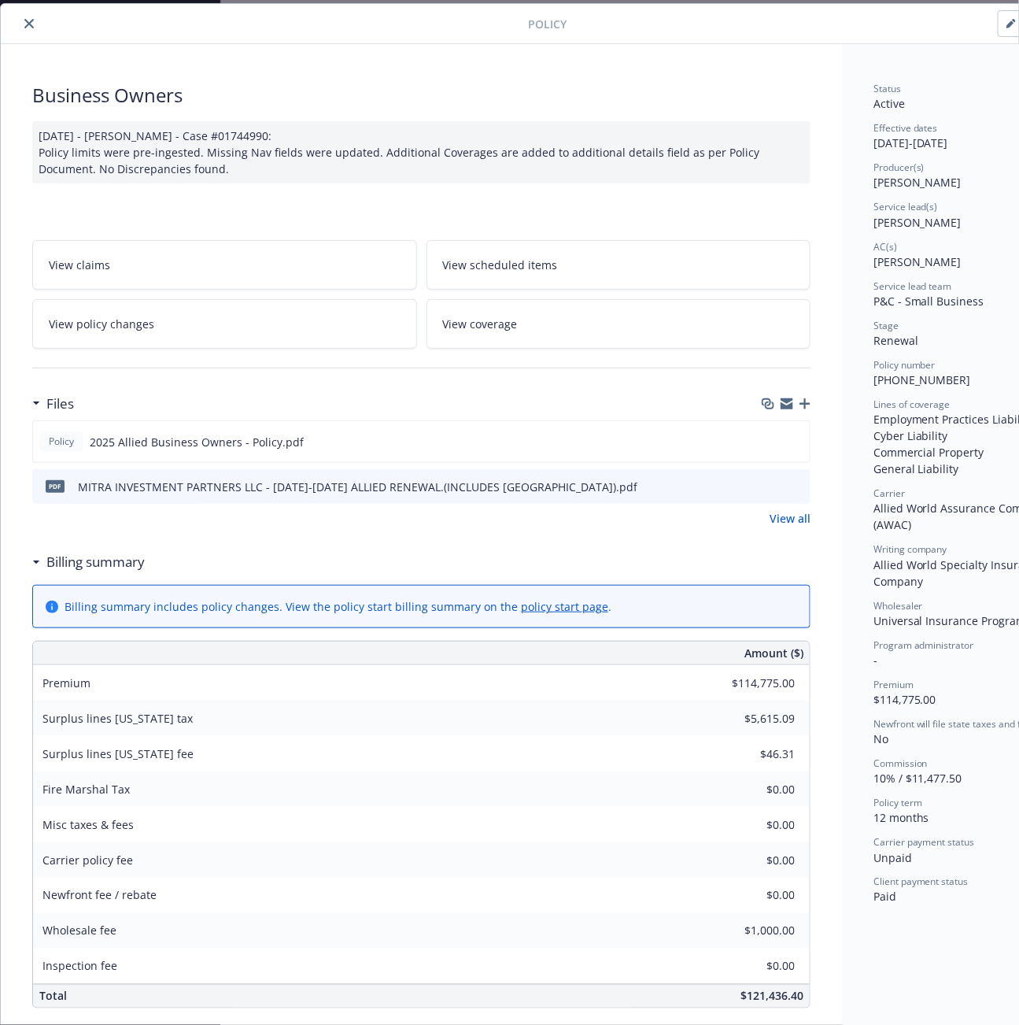
click at [770, 483] on icon "download file" at bounding box center [770, 485] width 13 height 13
click at [28, 24] on icon "close" at bounding box center [28, 23] width 9 height 9
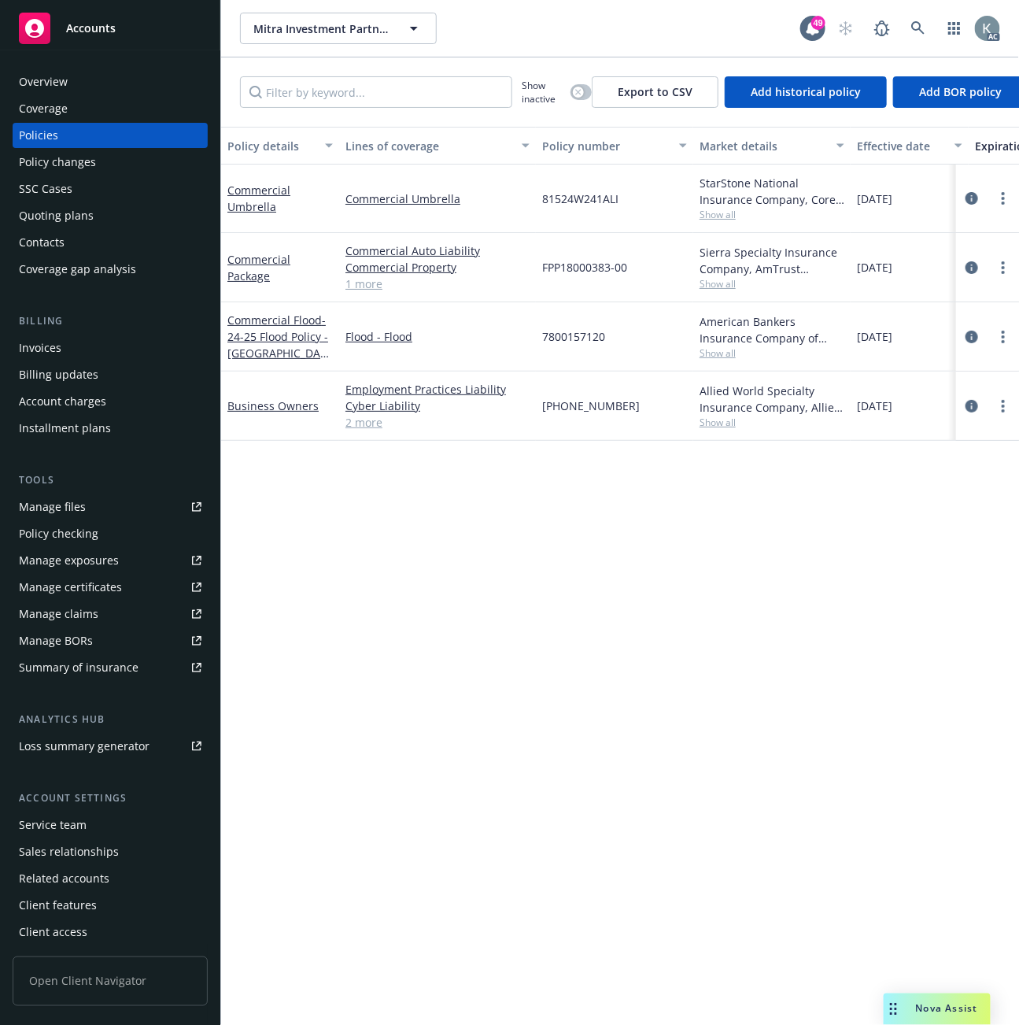
click at [38, 72] on div "Overview" at bounding box center [43, 81] width 49 height 25
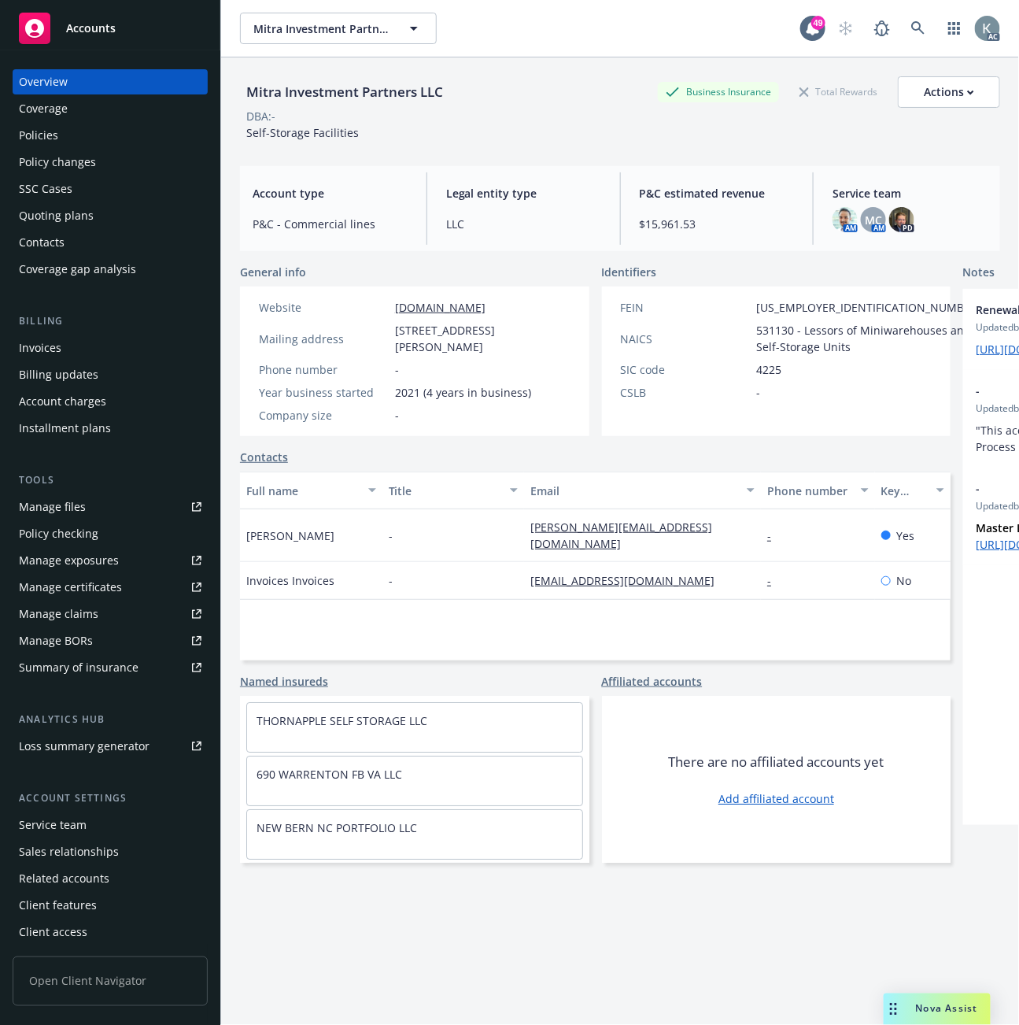
click at [45, 339] on div "Invoices" at bounding box center [40, 347] width 43 height 25
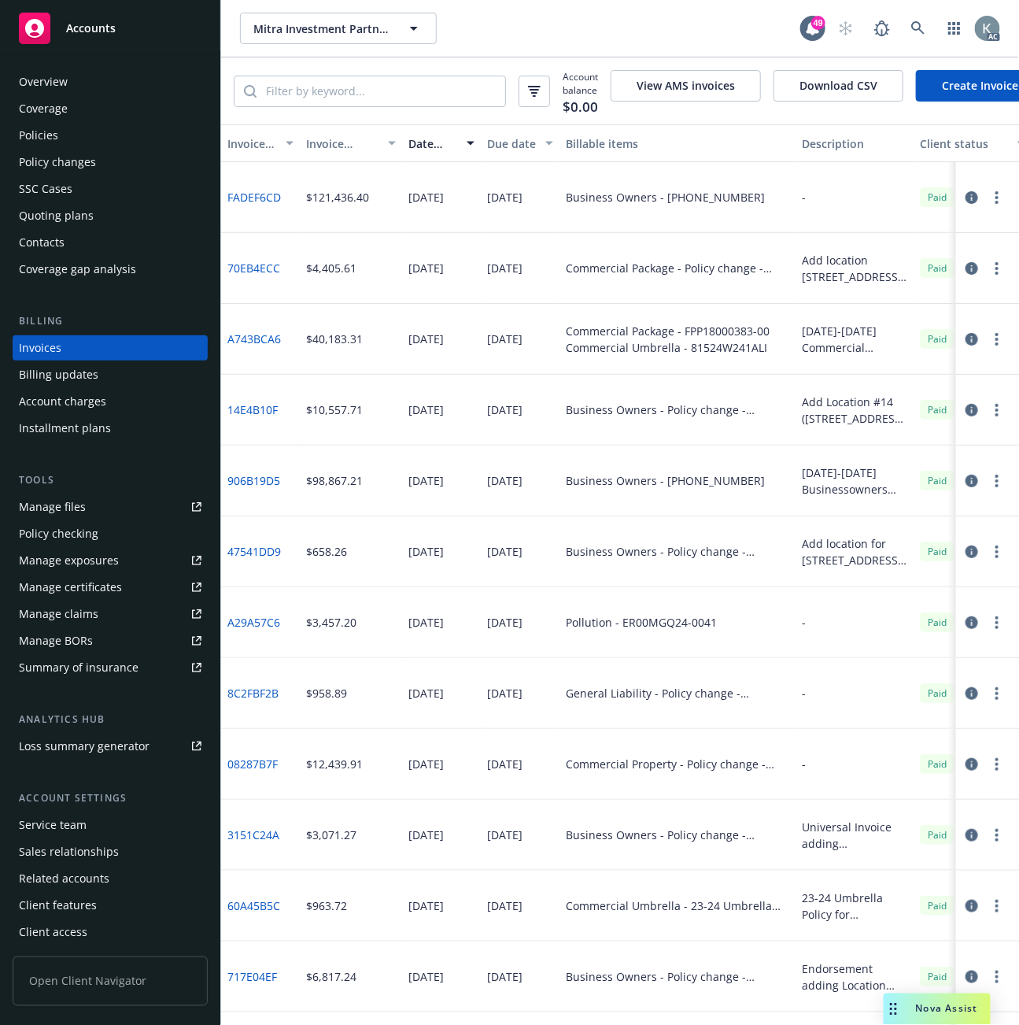
click at [47, 129] on div "Policies" at bounding box center [38, 135] width 39 height 25
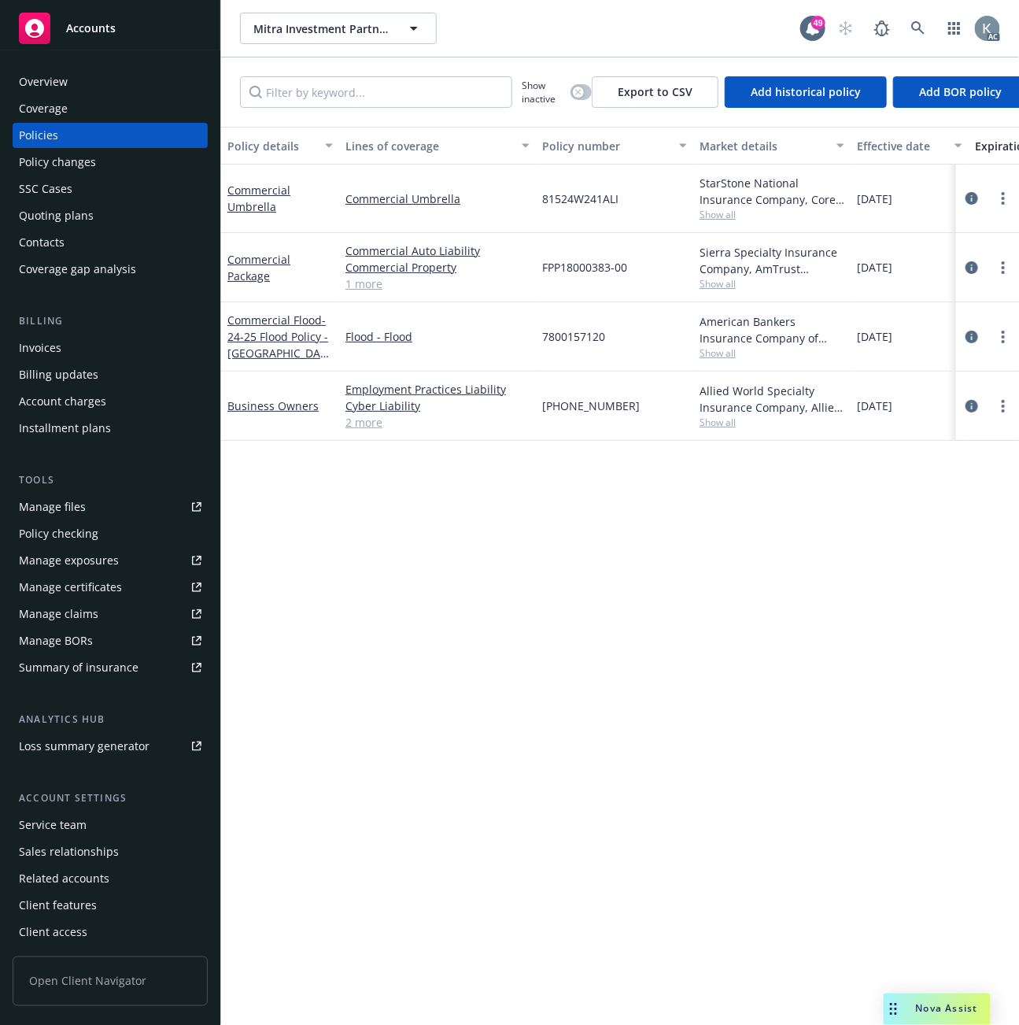
drag, startPoint x: 971, startPoint y: 405, endPoint x: 953, endPoint y: 396, distance: 20.8
click at [971, 404] on icon "circleInformation" at bounding box center [972, 406] width 13 height 13
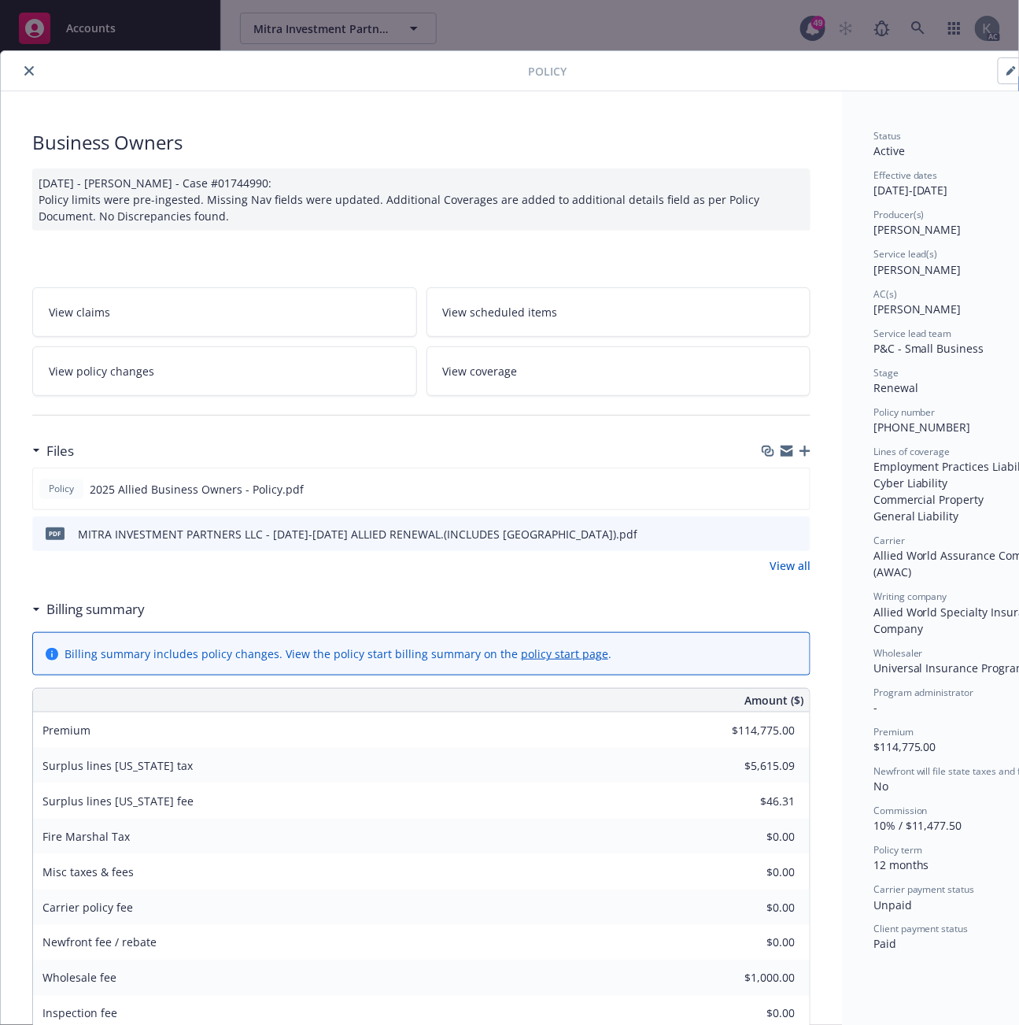
scroll to position [47, 0]
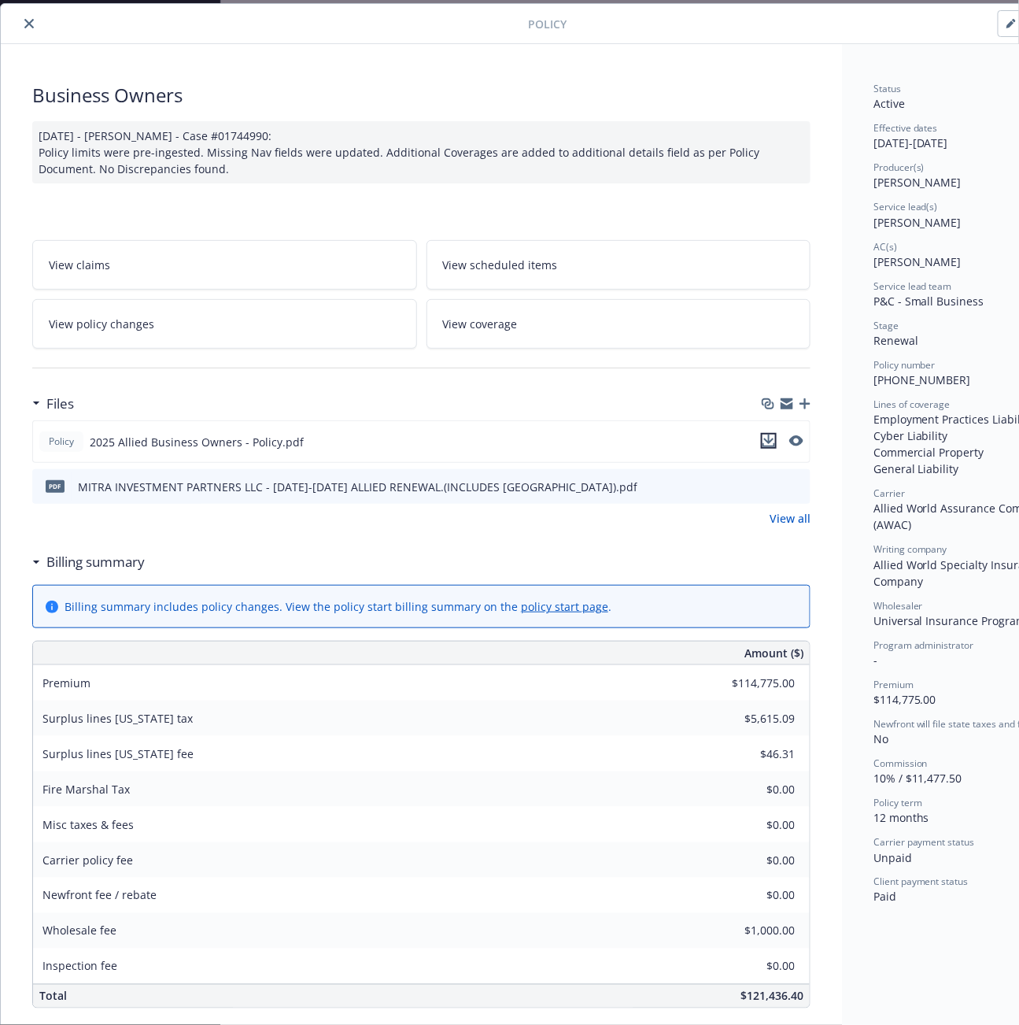
click at [767, 435] on icon "download file" at bounding box center [769, 441] width 13 height 13
click at [222, 955] on div "Inspection fee" at bounding box center [151, 966] width 236 height 35
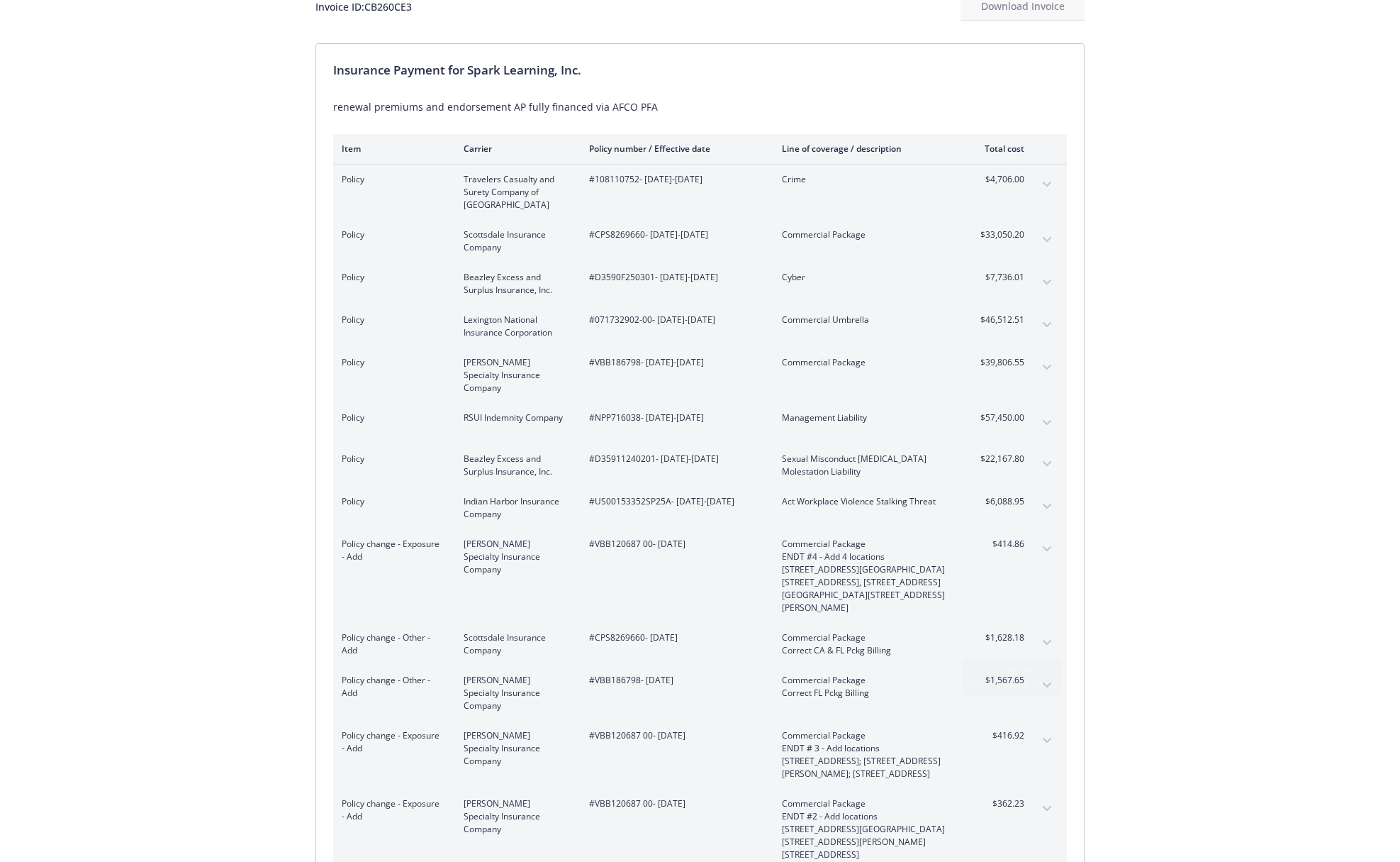
scroll to position [141, 0]
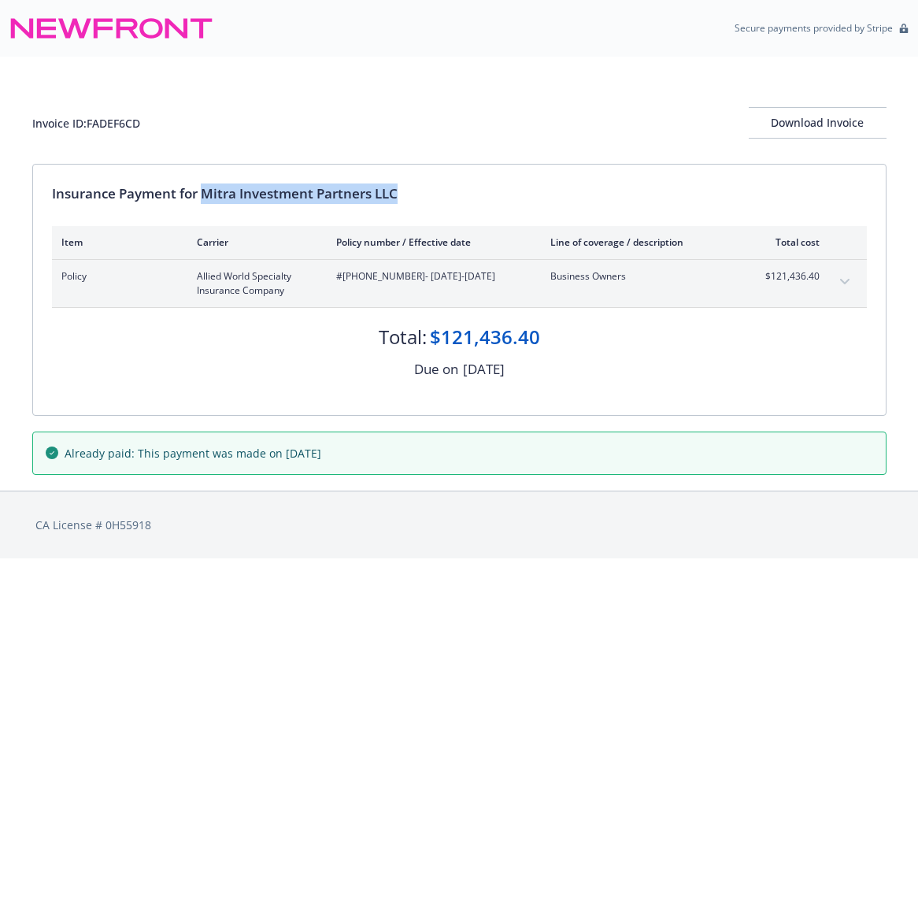
drag, startPoint x: 426, startPoint y: 195, endPoint x: 205, endPoint y: 191, distance: 221.3
click at [205, 191] on div "Insurance Payment for Mitra Investment Partners LLC" at bounding box center [459, 193] width 815 height 20
copy div "Mitra Investment Partners LLC"
click at [179, 558] on html "Secure payments provided by Stripe Invoice ID: FADEF6CD Download Invoice Insura…" at bounding box center [459, 279] width 918 height 558
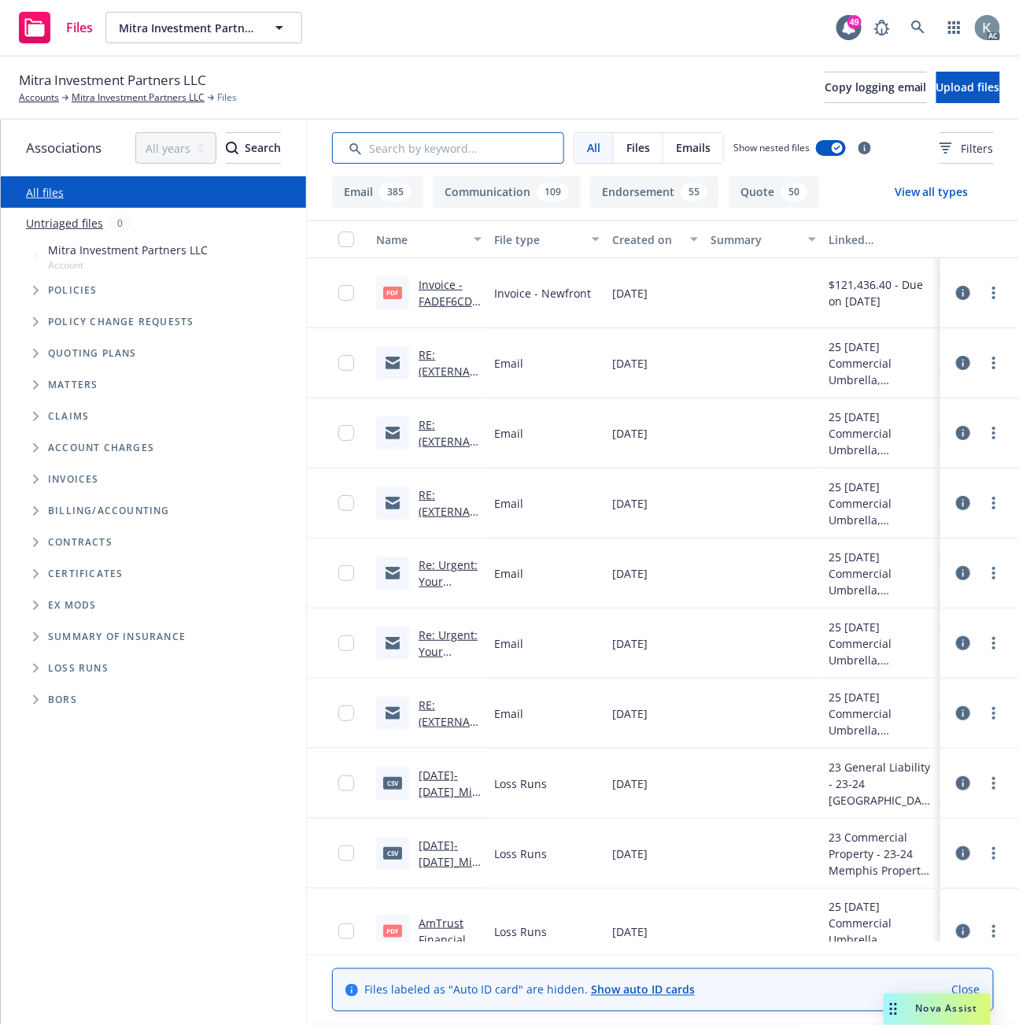
click at [387, 150] on input "Search by keyword..." at bounding box center [448, 147] width 232 height 31
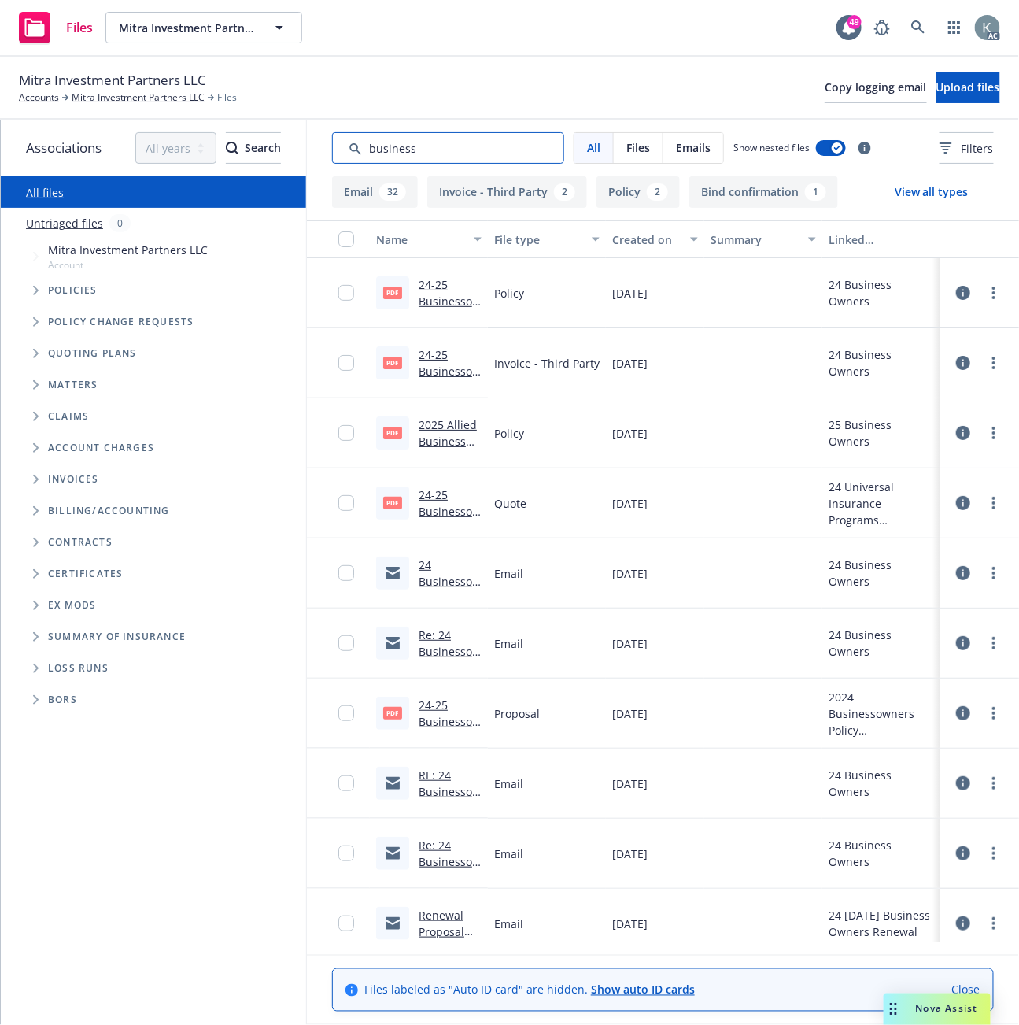
type input "business"
